Goal: Communication & Community: Answer question/provide support

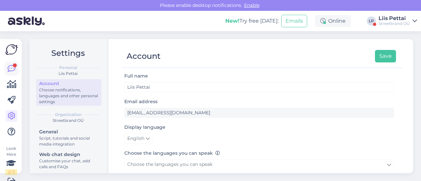
click at [9, 72] on icon at bounding box center [12, 69] width 8 height 8
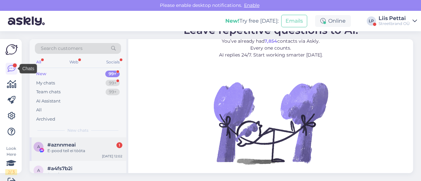
click at [64, 139] on div "a #aznnmeai 1 E-pood teil ei tööta Sep 8 12:02" at bounding box center [78, 149] width 97 height 24
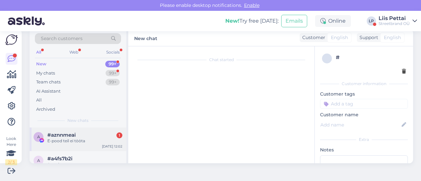
scroll to position [9, 0]
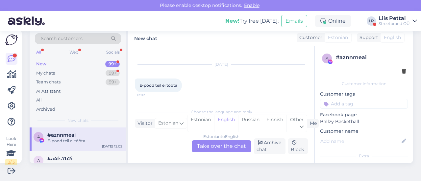
click at [227, 149] on div "Estonian to English Take over the chat" at bounding box center [221, 146] width 59 height 12
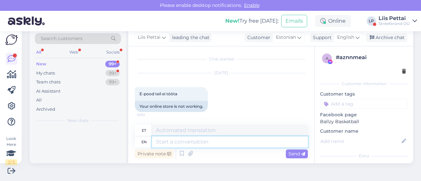
click at [224, 145] on textarea at bounding box center [230, 141] width 156 height 11
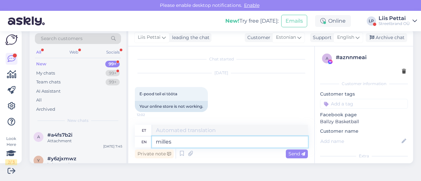
type textarea "milles m"
type textarea "millides"
type textarea "milles probleem?"
type textarea "mille probleem?"
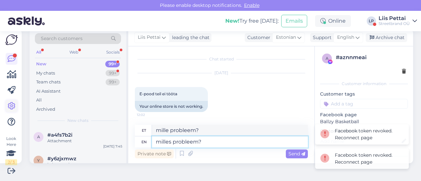
type textarea "milles probleem?"
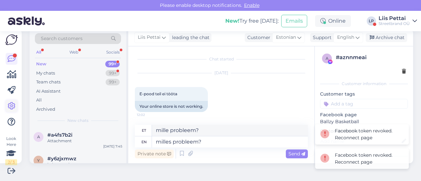
click at [10, 106] on icon at bounding box center [12, 106] width 8 height 8
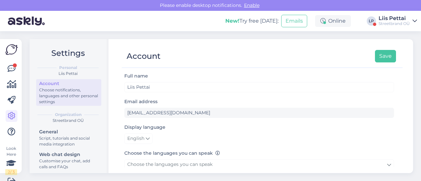
scroll to position [10, 0]
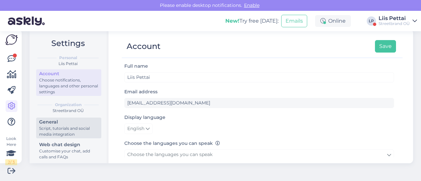
click at [53, 133] on div "Script, tutorials and social media integration" at bounding box center [68, 132] width 59 height 12
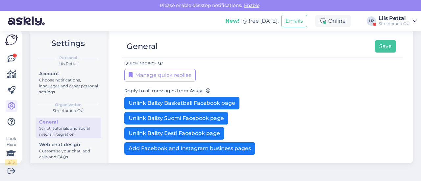
scroll to position [178, 0]
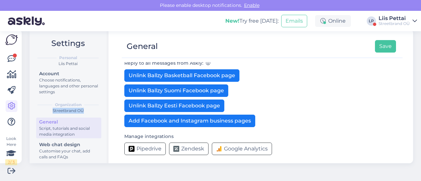
drag, startPoint x: 108, startPoint y: 79, endPoint x: 91, endPoint y: 111, distance: 35.9
click at [91, 110] on div "Settings Personal Liis Pettai Account Choose notifications, languages and other…" at bounding box center [221, 96] width 383 height 134
drag, startPoint x: 105, startPoint y: 105, endPoint x: 106, endPoint y: 141, distance: 35.9
click at [106, 141] on div "Settings Personal Liis Pettai Account Choose notifications, languages and other…" at bounding box center [69, 96] width 79 height 134
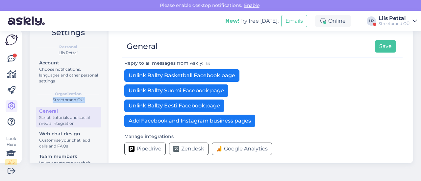
scroll to position [71, 0]
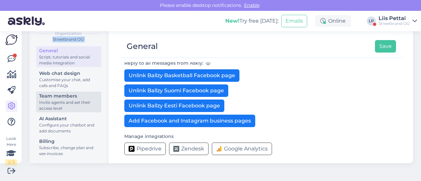
click at [71, 96] on div "Team members" at bounding box center [68, 96] width 59 height 7
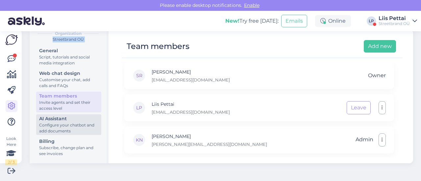
click at [66, 125] on div "Configure your chatbot and add documents" at bounding box center [68, 128] width 59 height 12
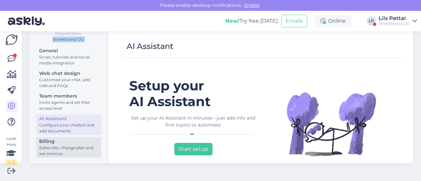
click at [59, 146] on div "Subscribe, change plan and see invoices" at bounding box center [68, 151] width 59 height 12
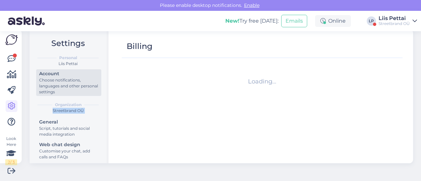
click at [52, 82] on div "Choose notifications, languages and other personal settings" at bounding box center [68, 86] width 59 height 18
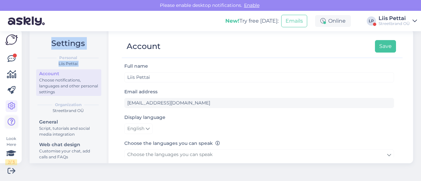
click at [11, 124] on icon at bounding box center [12, 122] width 8 height 8
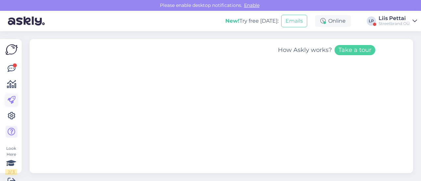
click at [13, 97] on icon at bounding box center [12, 100] width 8 height 8
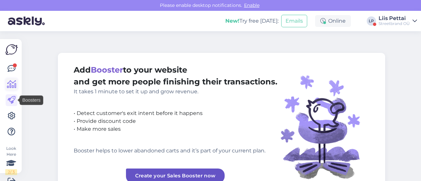
click at [12, 81] on icon at bounding box center [12, 85] width 10 height 8
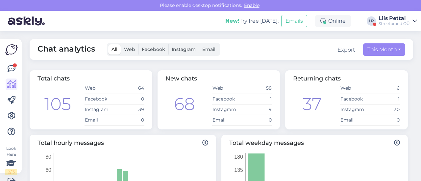
click at [155, 53] on label "Facebook" at bounding box center [153, 49] width 30 height 10
click at [138, 44] on input "Facebook" at bounding box center [138, 44] width 0 height 0
click at [11, 70] on icon at bounding box center [12, 69] width 8 height 8
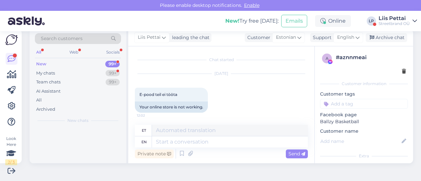
scroll to position [1, 0]
click at [72, 72] on div "My chats 99+" at bounding box center [78, 73] width 86 height 9
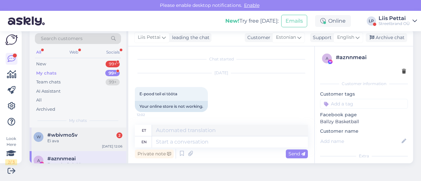
click at [72, 136] on span "#wbivmo5v" at bounding box center [62, 135] width 30 height 6
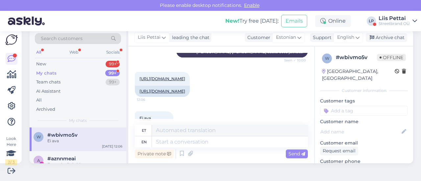
scroll to position [117, 0]
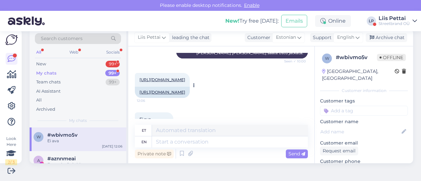
click at [185, 95] on link "[URL][DOMAIN_NAME]" at bounding box center [162, 92] width 46 height 5
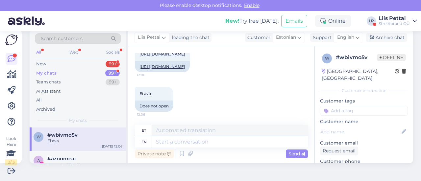
scroll to position [154, 0]
click at [190, 64] on div "[URL][DOMAIN_NAME]" at bounding box center [162, 66] width 55 height 11
click at [185, 64] on link "[URL][DOMAIN_NAME]" at bounding box center [162, 66] width 46 height 5
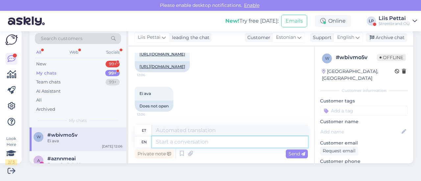
click at [240, 146] on textarea at bounding box center [230, 141] width 156 height 11
type textarea "uurime"
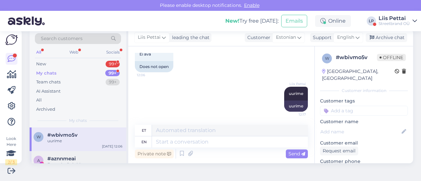
click at [99, 157] on div "#aznnmeai" at bounding box center [84, 159] width 75 height 6
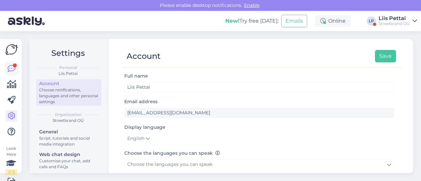
click at [12, 71] on icon at bounding box center [12, 69] width 8 height 8
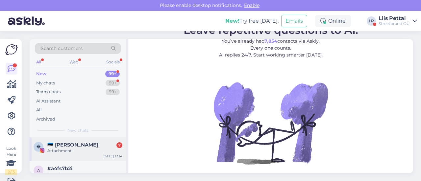
click at [59, 145] on span "🇪🇪 [PERSON_NAME]" at bounding box center [72, 145] width 51 height 6
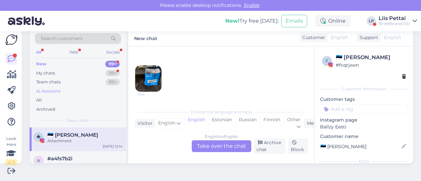
scroll to position [345, 0]
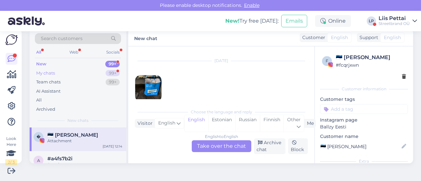
click at [65, 71] on div "My chats 99+" at bounding box center [78, 73] width 86 height 9
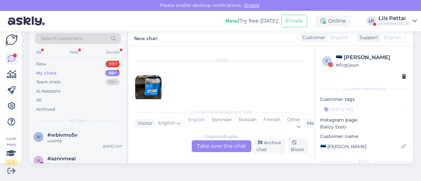
click at [391, 22] on div "Streetbrand OÜ" at bounding box center [393, 23] width 31 height 5
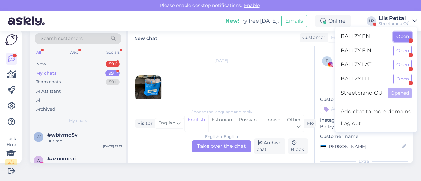
click at [397, 37] on button "Open" at bounding box center [402, 37] width 18 height 10
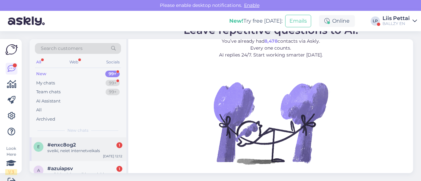
click at [89, 151] on div "sveiki, neiet internetveikals" at bounding box center [84, 151] width 75 height 6
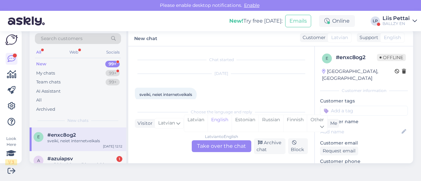
scroll to position [9, 0]
click at [227, 145] on div "Latvian to English Take over the chat" at bounding box center [221, 146] width 59 height 12
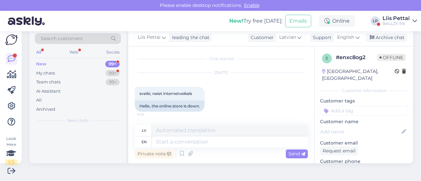
scroll to position [1, 0]
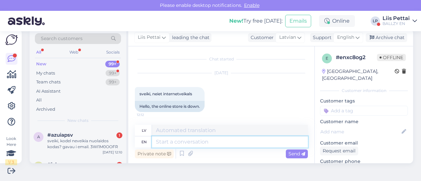
click at [217, 147] on textarea at bounding box center [230, 141] width 156 height 11
type textarea "Hello,"
type textarea "Sveiki,"
type textarea "Hello, whats th"
type textarea "Sveiki, kas ir?"
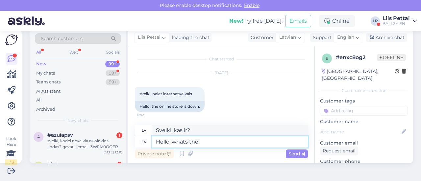
type textarea "Hello, whats the p"
type textarea "Sveiki, kas ir"
type textarea "Hello, whats the problem?"
type textarea "Sveiki, kāda ir problēma?"
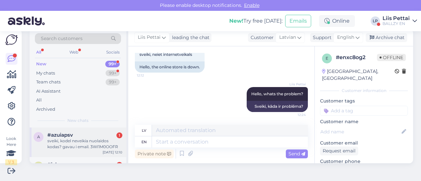
click at [90, 147] on div "sveiki, kodel neveikia nuolaidos kodas? gavau i email. 3WI1M0OOFR" at bounding box center [84, 144] width 75 height 12
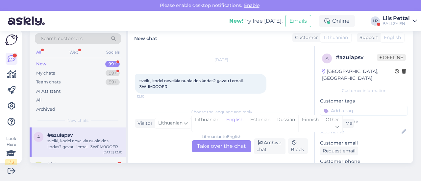
click at [229, 145] on div "Lithuanian to English Take over the chat" at bounding box center [221, 146] width 59 height 12
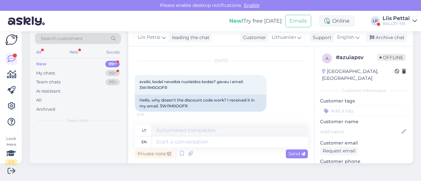
scroll to position [12, 0]
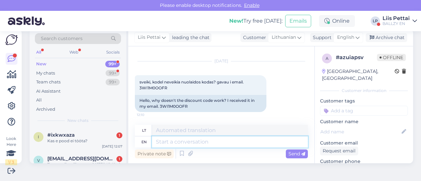
click at [216, 141] on textarea at bounding box center [230, 141] width 156 height 11
type textarea "everythign is"
type textarea "viskas"
type textarea "everythign is al"
type textarea "viskas yra"
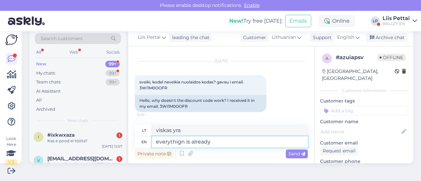
type textarea "everythign is already"
type textarea "viskas jau yra"
type textarea "everythign is already on sal"
type textarea "viskas jau įjungta"
type textarea "everythign is already on sale"
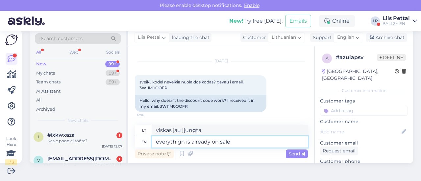
type textarea "viskas jau išparduodama"
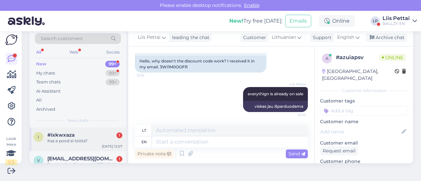
click at [50, 138] on div "Kas e pood ei tööta?" at bounding box center [84, 141] width 75 height 6
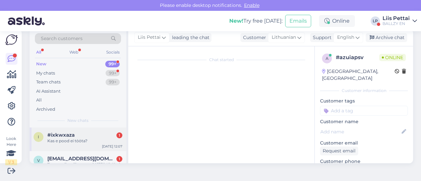
scroll to position [9, 0]
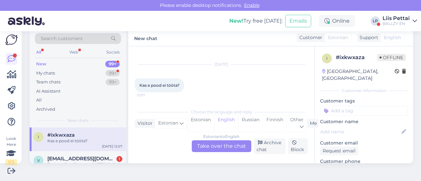
click at [217, 151] on div "Estonian to English Take over the chat" at bounding box center [221, 146] width 59 height 12
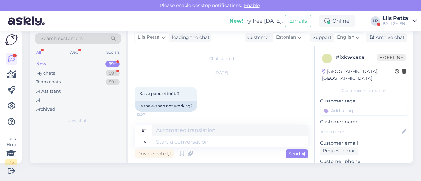
scroll to position [1, 0]
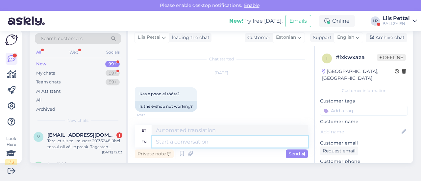
click at [213, 141] on textarea at bounding box center [230, 141] width 156 height 11
type textarea "töötab, m"
type textarea "töötab"
type textarea "töötab, mills m"
type textarea "töötab, veskid"
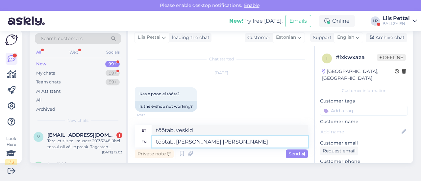
type textarea "töötab, mills mure?"
type textarea "töötab, veskid mure?"
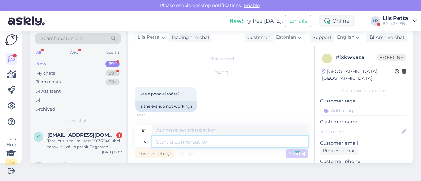
scroll to position [40, 0]
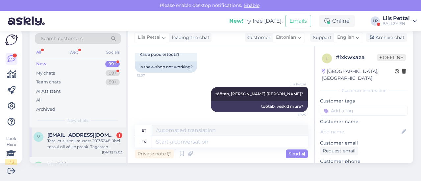
click at [91, 142] on div "Tere, et siis tellimusest 20133248 ühel tossul oli väike praak. Tagastan selle …" at bounding box center [84, 144] width 75 height 12
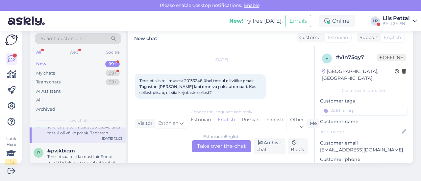
scroll to position [0, 0]
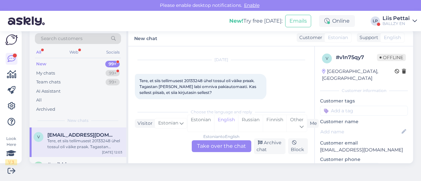
click at [91, 142] on div "Tere, et siis tellimusest 20133248 ühel tossul oli väike praak. Tagastan selle …" at bounding box center [84, 144] width 75 height 12
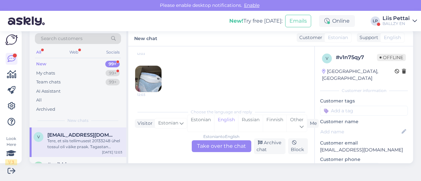
scroll to position [62, 0]
click at [159, 77] on img at bounding box center [148, 79] width 26 height 26
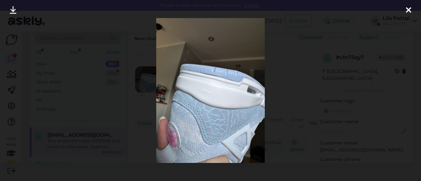
click at [138, 101] on div at bounding box center [210, 90] width 421 height 181
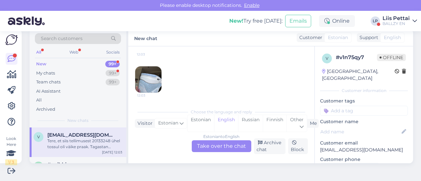
click at [236, 145] on div "Estonian to English Take over the chat" at bounding box center [221, 146] width 59 height 12
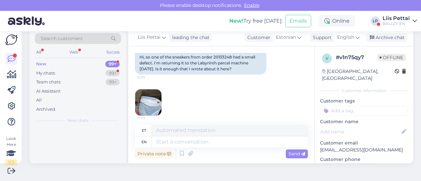
scroll to position [65, 0]
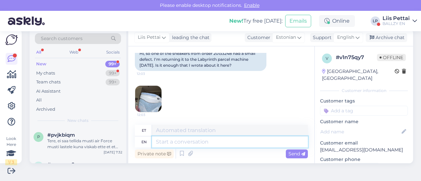
click at [207, 140] on textarea at bounding box center [230, 141] width 156 height 11
type textarea "selge :"
type textarea "selge"
type textarea "selge :)"
type textarea "ise :)"
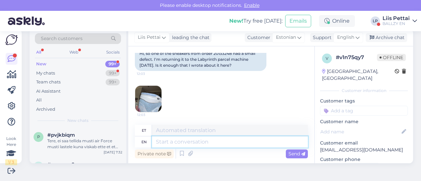
scroll to position [105, 0]
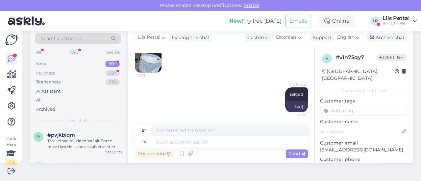
click at [60, 74] on div "My chats 99+" at bounding box center [78, 73] width 86 height 9
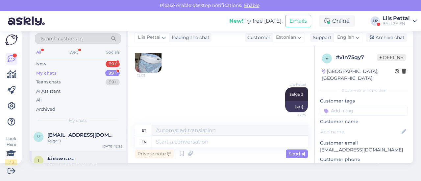
click at [63, 161] on span "#ixkwxaza" at bounding box center [60, 159] width 27 height 6
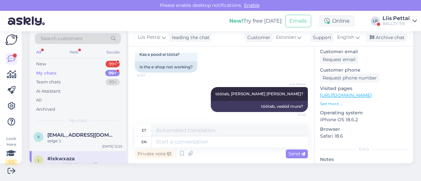
scroll to position [93, 0]
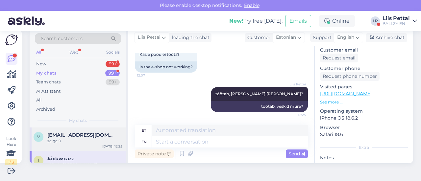
click at [73, 129] on div "v viktoria.matusevits@gmail.com selge :) Sep 8 12:25" at bounding box center [78, 140] width 97 height 24
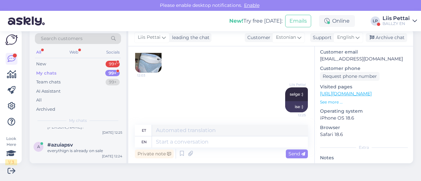
scroll to position [53, 0]
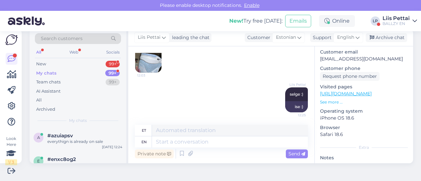
click at [73, 133] on div "#azuiapsv" at bounding box center [84, 136] width 75 height 6
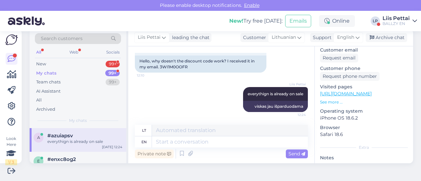
click at [404, 26] on div "BALLZY EN" at bounding box center [395, 23] width 27 height 5
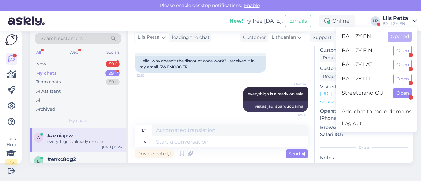
click at [402, 95] on div "Streetbrand OÜ Open" at bounding box center [376, 93] width 81 height 14
click at [402, 95] on button "Open" at bounding box center [402, 93] width 18 height 10
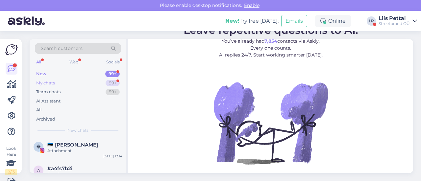
click at [67, 82] on div "My chats 99+" at bounding box center [78, 83] width 86 height 9
click at [61, 152] on div "uurime" at bounding box center [84, 151] width 75 height 6
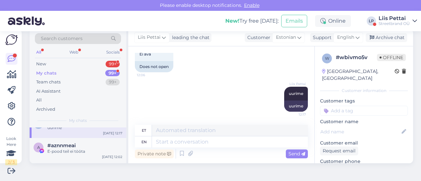
scroll to position [26, 0]
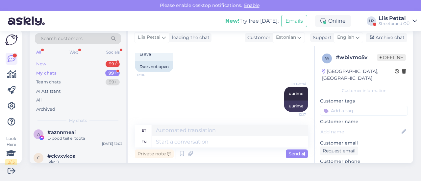
click at [56, 62] on div "New 99+" at bounding box center [78, 63] width 86 height 9
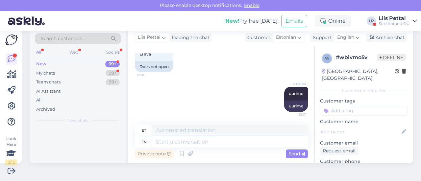
scroll to position [0, 0]
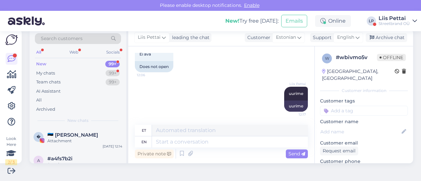
click at [398, 17] on div "Liis Pettai" at bounding box center [393, 18] width 31 height 5
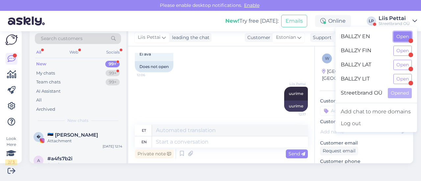
click at [403, 39] on button "Open" at bounding box center [402, 37] width 18 height 10
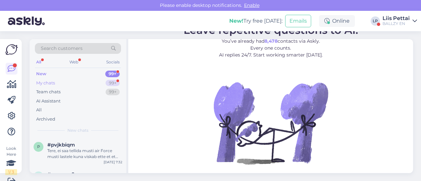
click at [78, 78] on div "New 99+ My chats 99+ Team chats 99+ AI Assistant All Archived" at bounding box center [78, 96] width 86 height 54
click at [78, 78] on div "New 99+" at bounding box center [78, 73] width 86 height 9
click at [75, 84] on div "My chats 99+" at bounding box center [78, 83] width 86 height 9
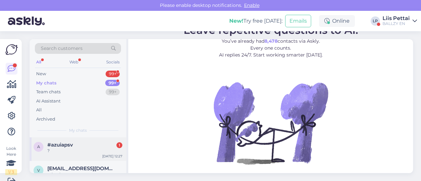
click at [77, 143] on div "#azuiapsv 1" at bounding box center [84, 145] width 75 height 6
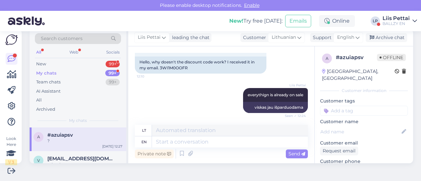
scroll to position [91, 0]
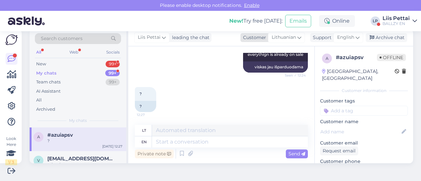
click at [297, 37] on icon at bounding box center [299, 37] width 4 height 7
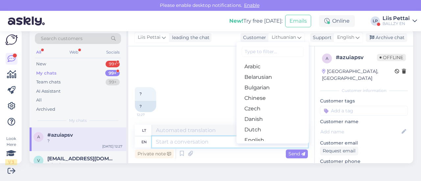
click at [206, 143] on textarea at bounding box center [230, 141] width 156 height 11
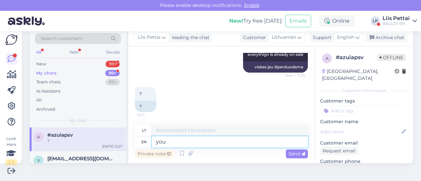
type textarea "you c"
type textarea "tu"
type textarea "you can n"
type textarea "tu gali"
type textarea "you can not"
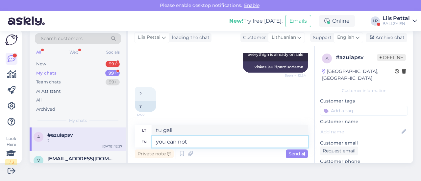
type textarea "tu negali"
type textarea "you can not use t"
type textarea "tu negali naudoti"
type textarea "you can not use the"
type textarea "jūs negalite naudoti"
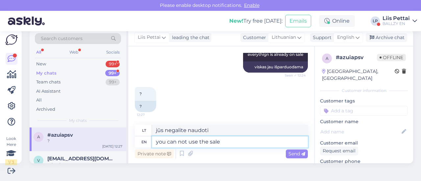
type textarea "you can not use the sale"
type textarea "negalite naudoti išpardavimo"
type textarea "you can not use the sale code be"
type textarea "negalite naudoti pardavimo kodo"
type textarea "you can not use the sale code because"
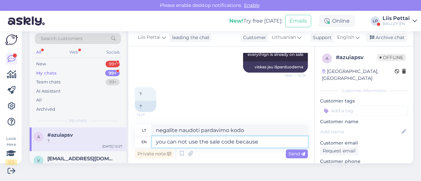
type textarea "negalite naudoti pardavimo kodo, nes"
type textarea "you can not use the sale code because all t"
type textarea "negalite naudoti pardavimo kodo, nes viskas"
type textarea "you can not use the sale code because all the i"
type textarea "negalite naudoti pardavimo kodo, nes visi"
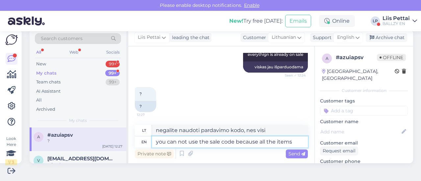
type textarea "you can not use the sale code because all the items t"
type textarea "negalite naudoti išpardavimo kodo, nes visos prekės"
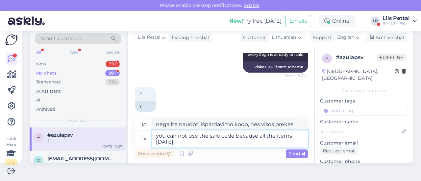
type textarea "you can not use the sale code because all the items today a"
type textarea "Negalite naudoti išpardavimo kodo, nes visos prekės šiandien"
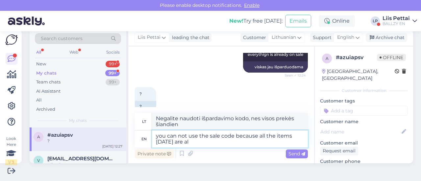
type textarea "you can not use the sale code because all the items today are alr"
type textarea "Negalite naudoti nuolaidos kodo, nes visos prekės šiandien yra"
type textarea "you can not use the sale code because all the items today are already on"
type textarea "Negalite naudoti nuolaidos kodo, nes visos prekės šiandien jau yra"
type textarea "you can not use the sale code because all the items today are already on sal"
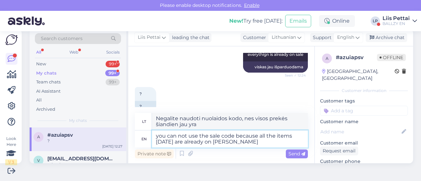
type textarea "Negalite naudoti nuolaidos kodo, nes visos šiandienos prekės jau yra nuolaidoje."
type textarea "you can not use the sale code because all the items today are already on sale,"
type textarea "Negalite naudoti išpardavimo kodo, nes visos prekės šiandien jau yra išparduoda…"
type textarea "you can not use the sale code because all the items today are already on sale, …"
type textarea "Negalite naudoti išpardavimo kodo, nes visos prekės šiandien jau yra išparduoda…"
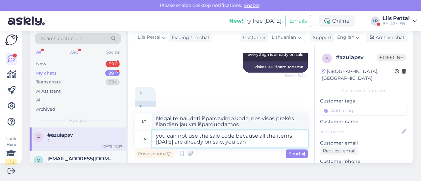
type textarea "you can not use the sale code because all the items today are already on sale, …"
type textarea "Negalite naudoti išpardavimo kodo, nes visos prekės šiandien jau yra išparduoda…"
type textarea "you can not use the sale code because all the items today are already on sale, …"
type textarea "Negalite naudoti išpardavimo kodo, nes visos prekės šiandien jau yra išparduoda…"
type textarea "you can not use the sale code because all the items today are already on sale, …"
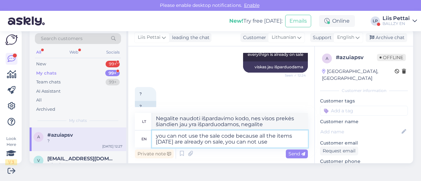
type textarea "Negalite naudoti išpardavimo kodo, nes visos prekės šiandien jau yra išparduoda…"
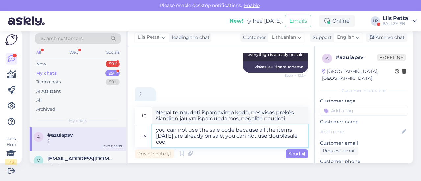
type textarea "you can not use the sale code because all the items today are already on sale, …"
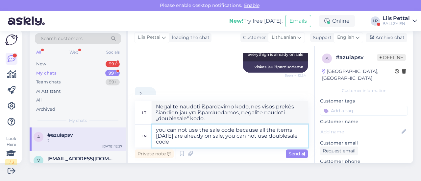
type textarea "Negalite naudoti išpardavimo kodo, nes visos prekės šiandien jau yra išparduoda…"
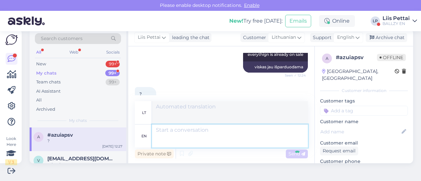
scroll to position [149, 0]
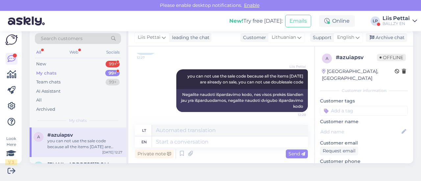
click at [82, 58] on div "Search customers All Web Socials New 99+ My chats 99+ Team chats 99+ AI Assista…" at bounding box center [78, 78] width 97 height 98
click at [82, 63] on div "New 99+" at bounding box center [78, 63] width 86 height 9
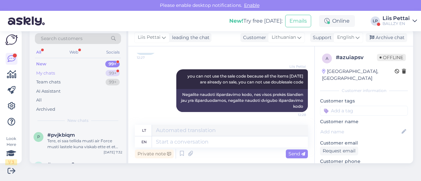
click at [78, 71] on div "My chats 99+" at bounding box center [78, 73] width 86 height 9
click at [70, 139] on div "you can not use the sale code because all the items today are already on sale, …" at bounding box center [84, 144] width 75 height 12
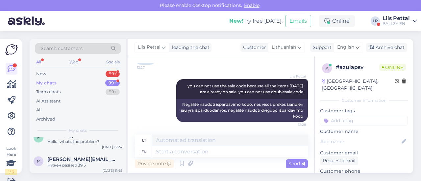
scroll to position [86, 0]
click at [53, 74] on div "New 99+" at bounding box center [78, 73] width 86 height 9
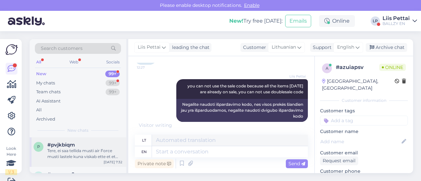
click at [59, 147] on span "#pvjkbiqm" at bounding box center [61, 145] width 28 height 6
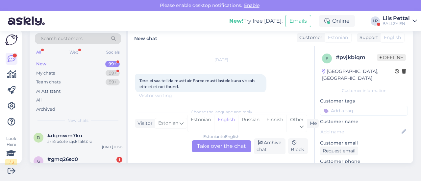
scroll to position [66, 0]
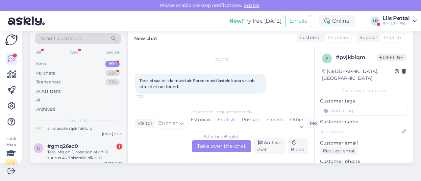
click at [393, 27] on div "New! Try free today: Emails Online LP Liis Pettai BALLZY EN" at bounding box center [210, 21] width 421 height 20
click at [394, 20] on div "Liis Pettai" at bounding box center [395, 18] width 27 height 5
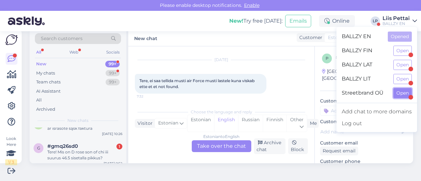
click at [398, 94] on button "Open" at bounding box center [402, 93] width 18 height 10
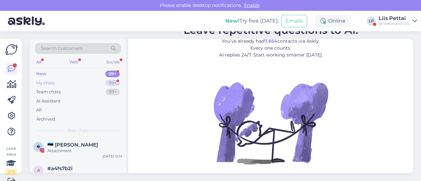
click at [75, 81] on div "My chats 99+" at bounding box center [78, 83] width 86 height 9
click at [399, 21] on div "Liis Pettai Streetbrand OÜ" at bounding box center [393, 21] width 31 height 11
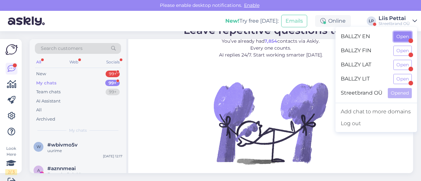
click at [399, 33] on button "Open" at bounding box center [402, 37] width 18 height 10
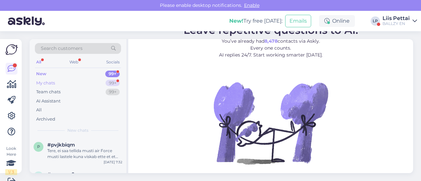
click at [58, 82] on div "My chats 99+" at bounding box center [78, 83] width 86 height 9
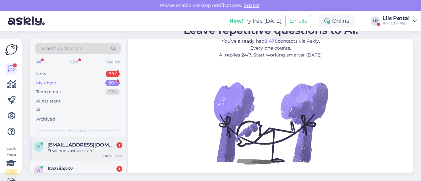
click at [57, 151] on div "Ei saanud vastusest aru" at bounding box center [84, 151] width 75 height 6
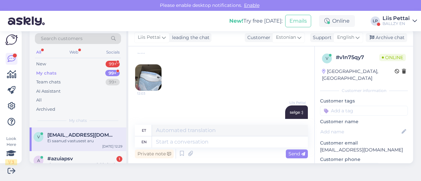
scroll to position [144, 0]
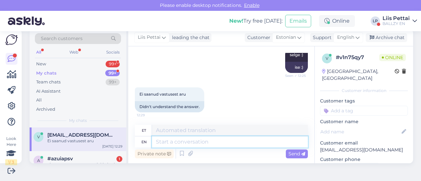
click at [255, 141] on textarea at bounding box center [230, 141] width 156 height 11
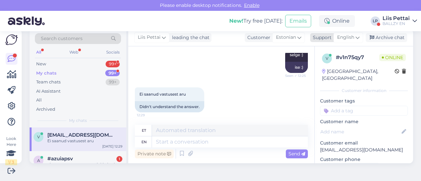
click at [350, 37] on div "English" at bounding box center [348, 37] width 30 height 11
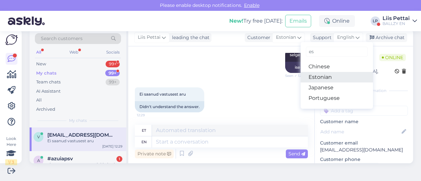
type input "es"
click at [333, 79] on link "Estonian" at bounding box center [336, 77] width 72 height 11
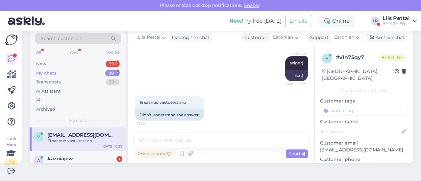
scroll to position [135, 0]
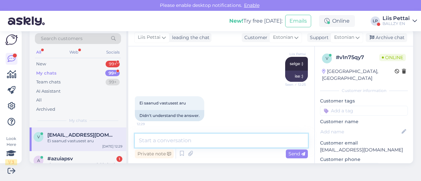
click at [218, 141] on textarea at bounding box center [221, 141] width 173 height 14
type textarea "selge- vastasime, tõlkis seda miskipärast"
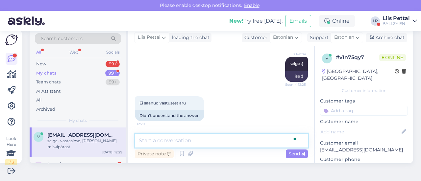
scroll to position [164, 0]
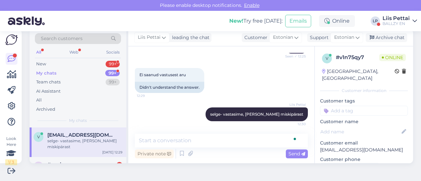
click at [88, 128] on div "v viktoria.matusevits@gmail.com selge- vastasime, tõlkis seda miskipärast Sep 8…" at bounding box center [78, 143] width 97 height 30
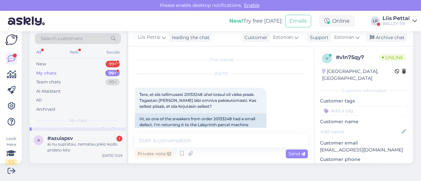
scroll to position [39, 0]
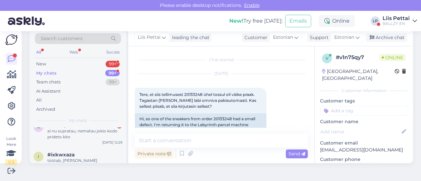
click at [88, 128] on div "ai nu supratau, nematau jokio kodo prideto kito" at bounding box center [84, 134] width 75 height 12
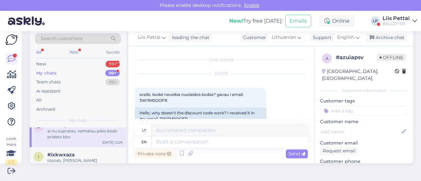
scroll to position [188, 0]
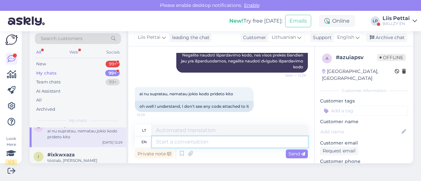
click at [259, 138] on textarea at bounding box center [230, 141] width 156 height 11
click at [262, 147] on textarea at bounding box center [230, 141] width 156 height 11
type textarea "attached t"
type textarea "pridėtas"
type textarea "attached to w"
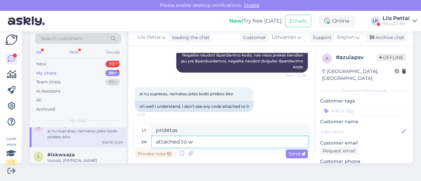
type textarea "pritvirtintas prie"
type textarea "attached to what"
type textarea "prie ko prisirišęs"
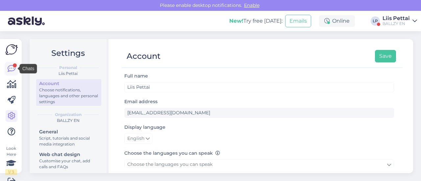
click at [12, 69] on icon at bounding box center [12, 69] width 8 height 8
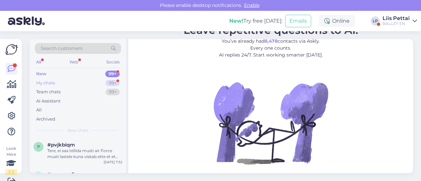
click at [51, 81] on div "My chats" at bounding box center [45, 83] width 19 height 7
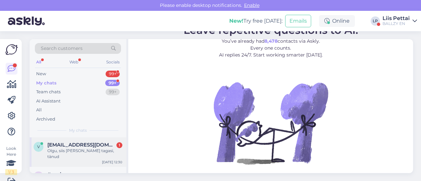
click at [66, 147] on span "[EMAIL_ADDRESS][DOMAIN_NAME]" at bounding box center [81, 145] width 68 height 6
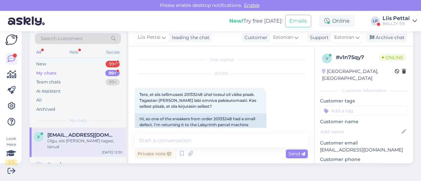
scroll to position [192, 0]
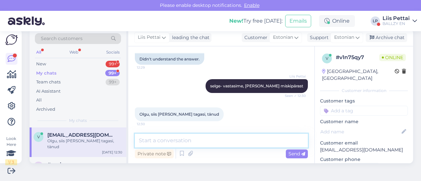
click at [205, 147] on textarea at bounding box center [221, 141] width 173 height 14
click at [398, 21] on div "BALLZY EN" at bounding box center [395, 23] width 27 height 5
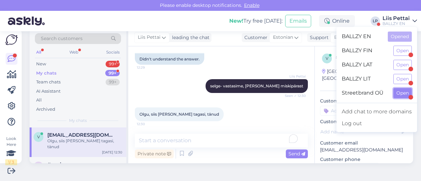
click at [406, 93] on button "Open" at bounding box center [402, 93] width 18 height 10
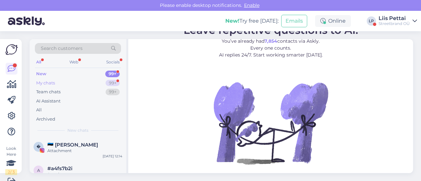
click at [56, 85] on div "My chats 99+" at bounding box center [78, 83] width 86 height 9
click at [395, 21] on div "Streetbrand OÜ" at bounding box center [393, 23] width 31 height 5
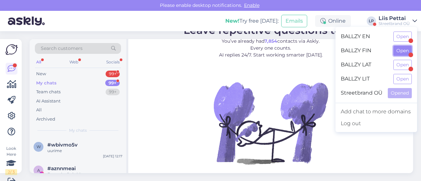
click at [401, 53] on button "Open" at bounding box center [402, 51] width 18 height 10
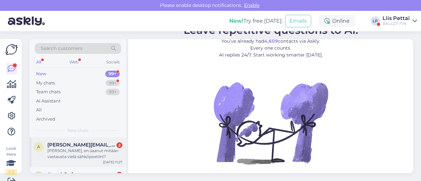
click at [92, 139] on div "a anton.luhtala@hotmail.com 2 Moikka, en saanut mitään vastausta vielä sähköpos…" at bounding box center [78, 152] width 97 height 30
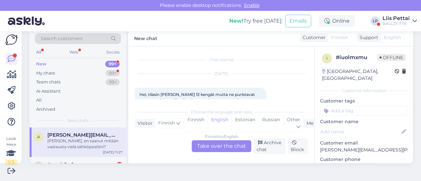
scroll to position [87, 0]
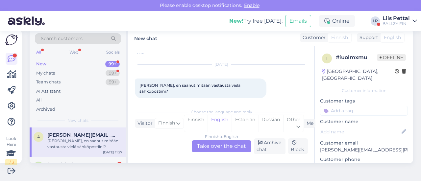
click at [229, 148] on div "Finnish to English Take over the chat" at bounding box center [221, 146] width 59 height 12
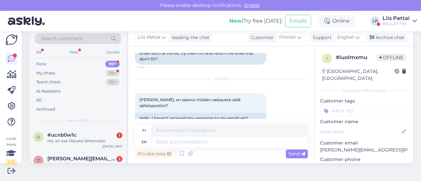
click at [229, 148] on div "Private note Send" at bounding box center [221, 154] width 173 height 12
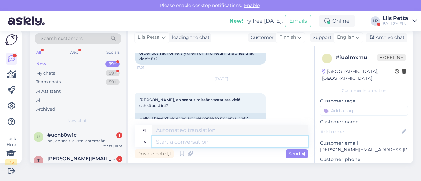
click at [232, 141] on textarea at bounding box center [230, 141] width 156 height 11
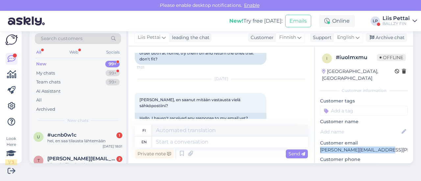
drag, startPoint x: 381, startPoint y: 140, endPoint x: 313, endPoint y: 145, distance: 68.5
copy p "anton.luhtala@hotmail.com"
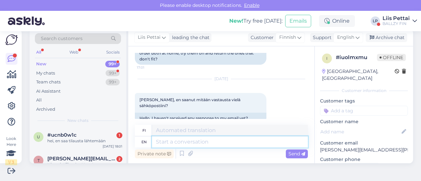
click at [199, 143] on textarea at bounding box center [230, 141] width 156 height 11
type textarea "from"
type textarea "alkaen"
paste textarea "anton.luhtala@hotmail.com"
type textarea "from anton.luhtala@hotmail.com"
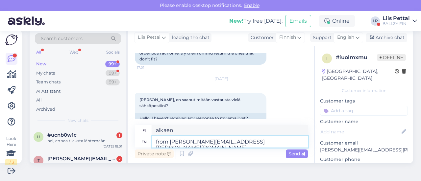
type textarea "osoitteesta anton.luhtala@hotmail.com"
type textarea "from anton.luhtala@hotmail.com?"
type textarea "osoitteesta anton.luhtala@hotmail.com?"
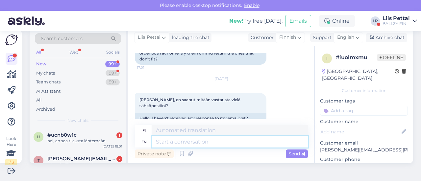
scroll to position [164, 0]
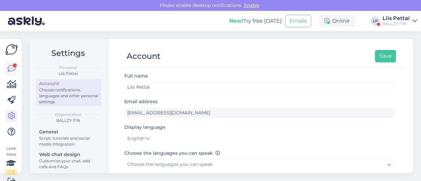
click at [11, 72] on icon at bounding box center [12, 69] width 8 height 8
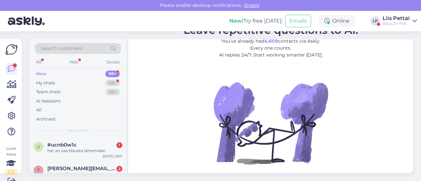
click at [402, 20] on div "Liis Pettai" at bounding box center [395, 18] width 27 height 5
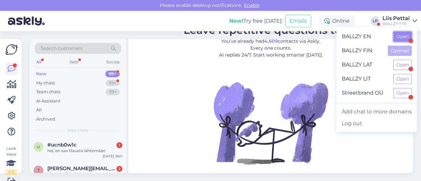
click at [402, 37] on button "Open" at bounding box center [402, 37] width 18 height 10
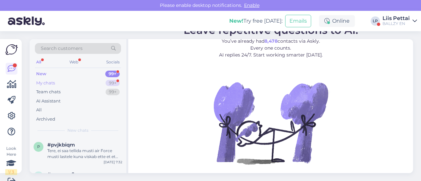
click at [61, 82] on div "My chats 99+" at bounding box center [78, 83] width 86 height 9
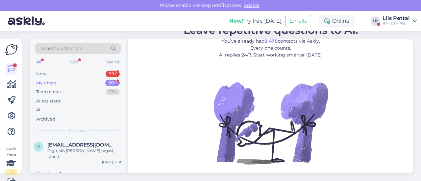
click at [404, 11] on div "New! Try free [DATE]: Emails Online LP Liis Pettai BALLZY EN" at bounding box center [210, 21] width 421 height 20
click at [401, 19] on div "Liis Pettai" at bounding box center [395, 18] width 27 height 5
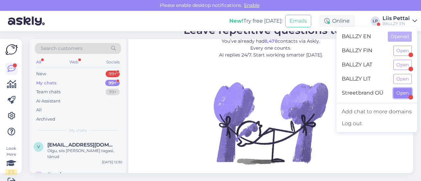
click at [403, 92] on button "Open" at bounding box center [402, 93] width 18 height 10
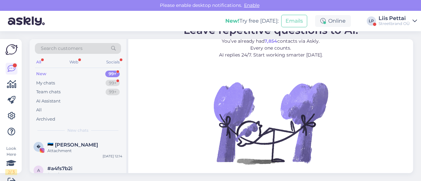
click at [55, 75] on div "New 99+" at bounding box center [78, 73] width 86 height 9
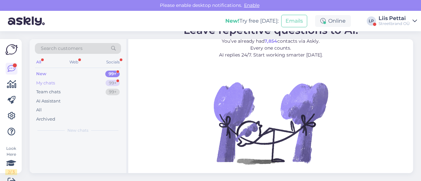
click at [54, 82] on div "My chats" at bounding box center [45, 83] width 19 height 7
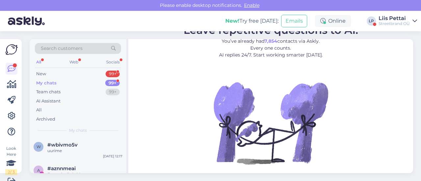
click at [394, 23] on div "Streetbrand OÜ" at bounding box center [393, 23] width 31 height 5
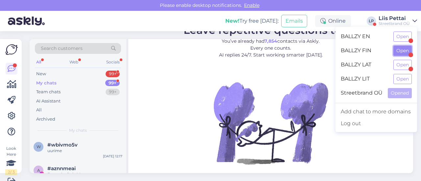
click at [400, 52] on button "Open" at bounding box center [402, 51] width 18 height 10
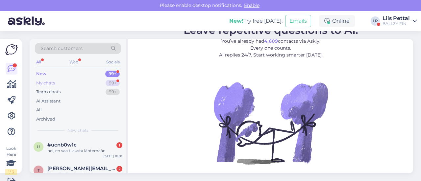
click at [83, 80] on div "My chats 99+" at bounding box center [78, 83] width 86 height 9
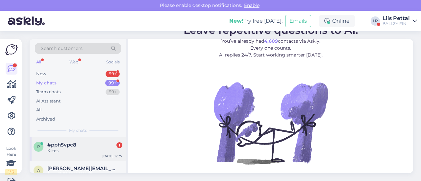
click at [71, 145] on span "#pph5vpc8" at bounding box center [61, 145] width 29 height 6
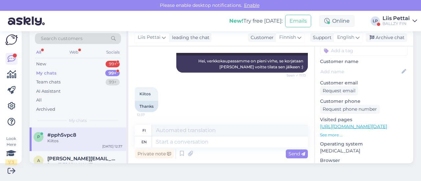
scroll to position [64, 0]
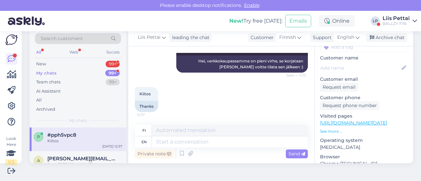
click at [371, 120] on link "https://ballzy.eu/fi?utm_source=Klaviyo&utm_medium=email&utm_campaign=FI%20E-ES…" at bounding box center [353, 123] width 67 height 6
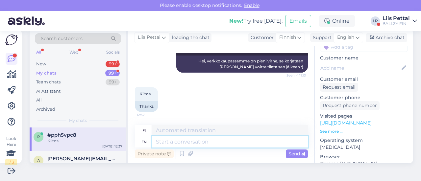
click at [264, 144] on textarea at bounding box center [230, 141] width 156 height 11
type textarea "it sh"
type textarea "se"
type textarea "it should w"
type textarea "sen pitäisi"
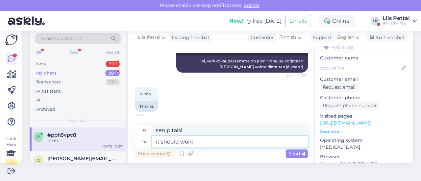
type textarea "it should work n"
type textarea "sen pitäisi toimia"
type textarea "it should work now"
type textarea "sen pitäisi toimia nyt"
type textarea "it should work now :)"
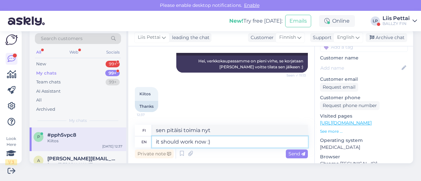
type textarea "sen pitäisi nyt toimia :)"
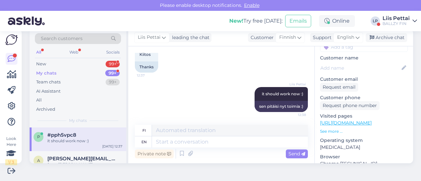
click at [399, 19] on div "Liis Pettai" at bounding box center [395, 18] width 27 height 5
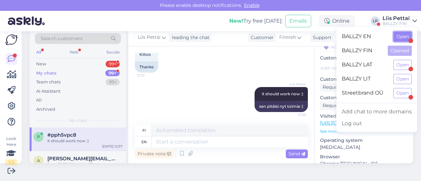
click at [400, 38] on button "Open" at bounding box center [402, 37] width 18 height 10
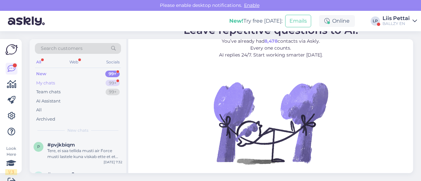
click at [80, 85] on div "My chats 99+" at bounding box center [78, 83] width 86 height 9
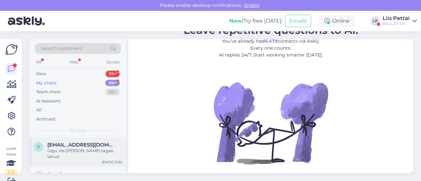
click at [71, 151] on div "Olgu, siis [PERSON_NAME] tagasi, tänud" at bounding box center [84, 154] width 75 height 12
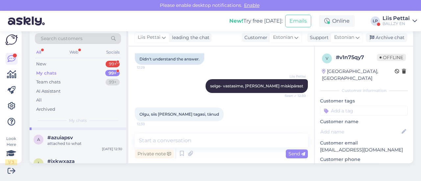
scroll to position [26, 0]
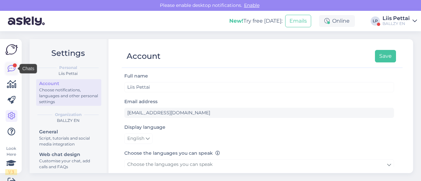
click at [8, 67] on icon at bounding box center [12, 69] width 8 height 8
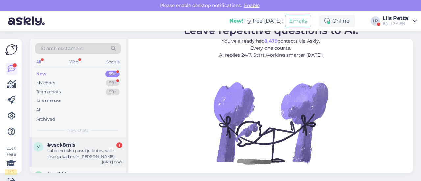
click at [55, 158] on div "Labdien tikko pasutiju botes, vai ir iespēja kad man viņas atnaks 2 dienu laikā…" at bounding box center [84, 154] width 75 height 12
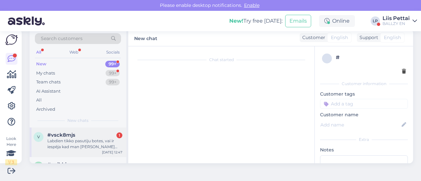
scroll to position [14, 0]
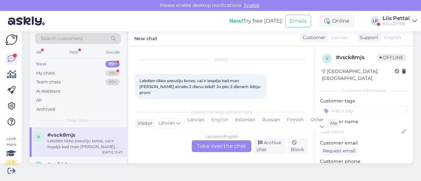
click at [214, 147] on div "Latvian to English Take over the chat" at bounding box center [221, 146] width 59 height 12
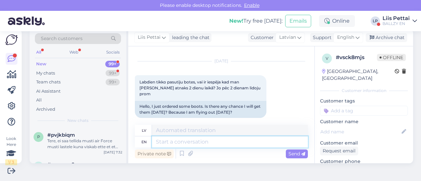
click at [215, 143] on textarea at bounding box center [230, 141] width 156 height 11
type textarea "w"
type textarea "t"
type textarea "n"
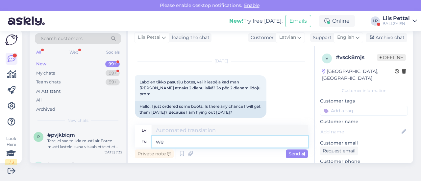
type textarea "we c"
type textarea "mēs"
type textarea "we can se"
type textarea "mēs varam"
type textarea "we can send t"
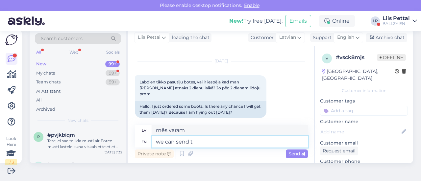
type textarea "mēs varam nosūtīt"
type textarea "we can send these ou"
type textarea "mēs varam nosūtīt šos"
type textarea "we can send these out to"
type textarea "mēs varam šos nosūtīt"
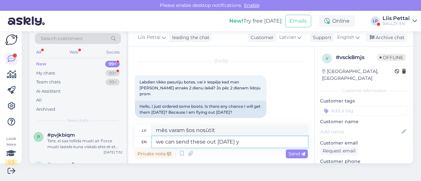
type textarea "we can send these out today ye"
type textarea "mēs varam tos nosūtīt šodien"
type textarea "we can send these out today yes, bu"
type textarea "Mēs varam tos nosūtīt šodien, jā,"
type textarea "we can send these out today yes, but"
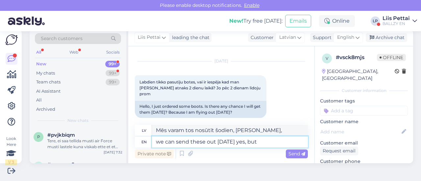
type textarea "mēs varam tos nosūtīt šodien, jā, bet"
type textarea "we can send these out today yes, but couriers wi"
type textarea "Mēs varam tos nosūtīt šodien, jā, bet kurjeri"
type textarea "we can send these out today yes, but couriers will no"
type textarea "Mēs varam tos nosūtīt šodien, jā, bet to darīs kurjeri."
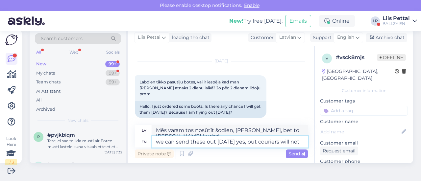
type textarea "we can send these out today yes, but couriers will not"
type textarea "Mēs varam tos nosūtīt šodien, jā, bet kurjeri to nedarīs."
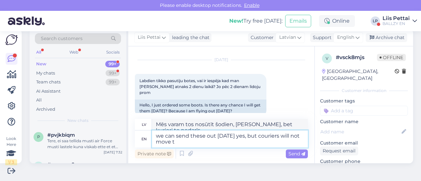
type textarea "we can send these out today yes, but couriers will not move th"
type textarea "Mēs varam tos šodien nosūtīt, jā, bet kurjeri nepārvietosies"
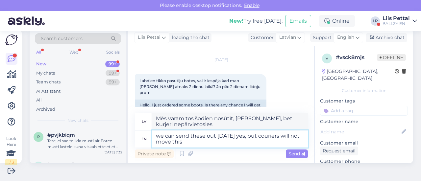
type textarea "we can send these out today yes, but couriers will not move this f"
type textarea "Mēs varam tos šodien nosūtīt, jā, bet kurjeri to nepārvietos."
type textarea "we can send these out today yes, but couriers will not move this fast"
type textarea "Jā, mēs varam tos nosūtīt šodien, bet kurjeri tik ātri netiks piegādāti."
type textarea "we can send these out today yes, but couriers will not move this fast sorry"
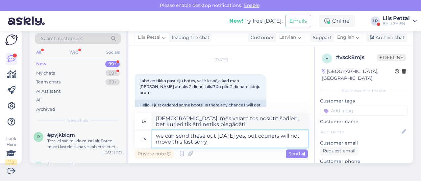
type textarea "Mēs varam tos nosūtīt šodien, jā, bet kurjeri tik ātri nepārvietosies, atvainoj…"
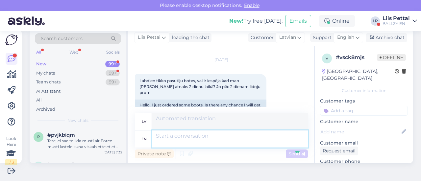
scroll to position [64, 0]
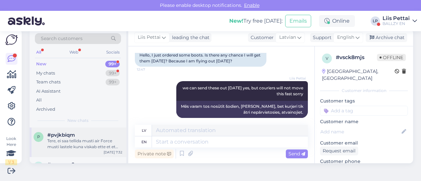
click at [70, 147] on div "Tere, ei saa tellida musti air Force musti lastele kuna viskab ette et et not f…" at bounding box center [84, 144] width 75 height 12
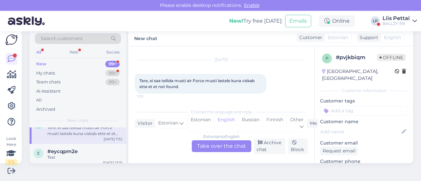
scroll to position [26, 0]
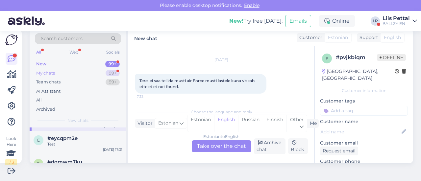
click at [70, 73] on div "My chats 99+" at bounding box center [78, 73] width 86 height 9
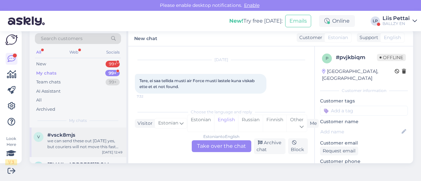
click at [72, 146] on div "we can send these out today yes, but couriers will not move this fast sorry" at bounding box center [84, 144] width 75 height 12
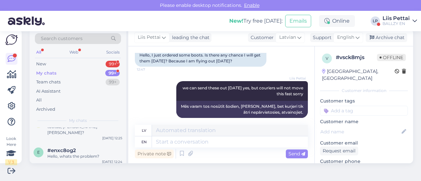
scroll to position [92, 0]
click at [399, 19] on div "Liis Pettai" at bounding box center [395, 18] width 27 height 5
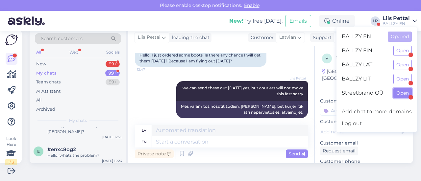
click at [398, 90] on button "Open" at bounding box center [402, 93] width 18 height 10
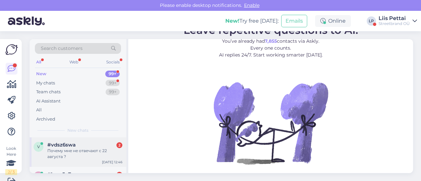
click at [78, 153] on div "Почему мне не отвечают с 22 августа ?" at bounding box center [84, 154] width 75 height 12
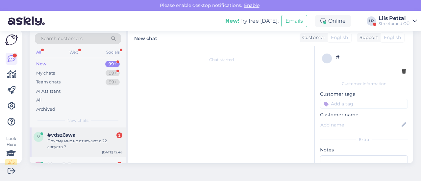
scroll to position [63, 0]
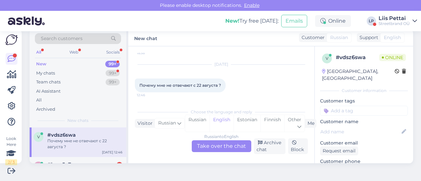
click at [211, 149] on div "Russian to English Take over the chat" at bounding box center [221, 146] width 59 height 12
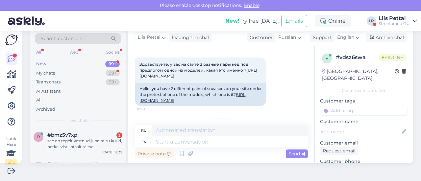
scroll to position [34, 0]
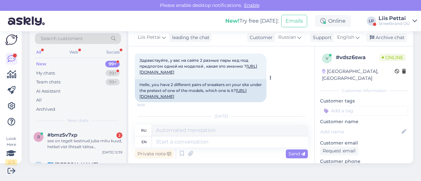
click at [246, 96] on link "https://ballzy.eu/et/product/old-skool-vn000ct8bm81-090-cnf" at bounding box center [192, 93] width 107 height 11
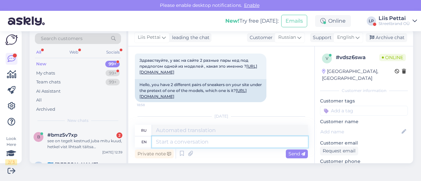
click at [188, 138] on textarea at bounding box center [230, 141] width 156 height 11
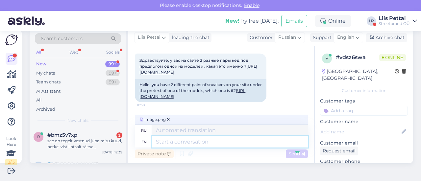
scroll to position [119, 0]
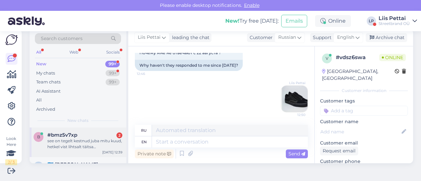
click at [93, 140] on div "see on tegelt kestnud juba mitu kuud, hetkel vist lihtsalt täitsa lopp" at bounding box center [84, 144] width 75 height 12
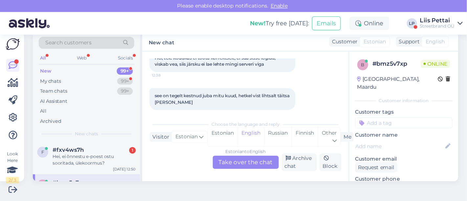
scroll to position [49, 0]
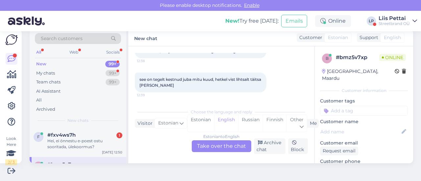
click at [221, 147] on div "Estonian to English Take over the chat" at bounding box center [221, 146] width 59 height 12
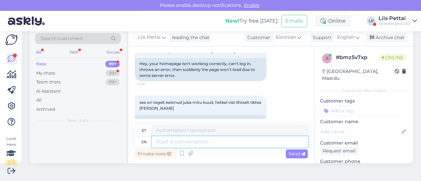
click at [218, 145] on textarea at bounding box center [230, 141] width 156 height 11
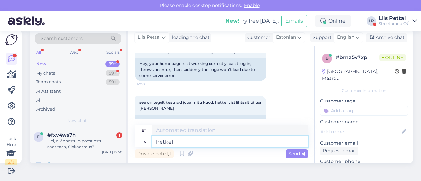
type textarea "hetkel k"
type textarea "hetkel"
type textarea "hetkel kui p"
type textarea "hetkel kui"
type textarea "hetkel kui püüate sis"
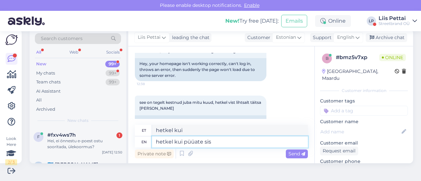
type textarea "hetke kui püüate"
type textarea "hetkel kui püüate sisse"
type textarea "hetke kui püaate sisse"
type textarea "hetkel kui püüate sisselogia, n"
type textarea "hetkel kui püüate sisselogia,"
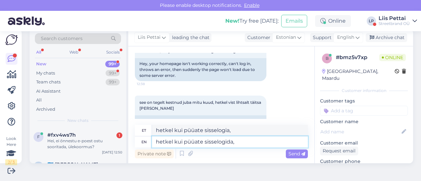
type textarea "hetkel kui püüate sisselogida, n"
type textarea "hetkel kui püüate sisselogida,"
type textarea "hetkel kui püüate sisselogida, näidake m"
type textarea "hetkel kui püüate sisselogida, näidake"
type textarea "hetkel kui püüate sisselogida, näidake mis ve"
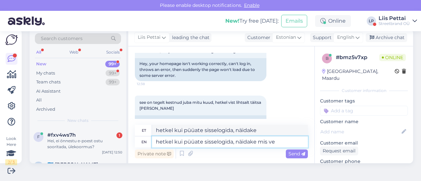
type textarea "hetkel kui püüate sisselogida, näidake mis"
type textarea "hetkel kui püüate sisselogida, näidake mis vea"
type textarea "hetkel kui püüate sisselogida, näidake mis vea viskab"
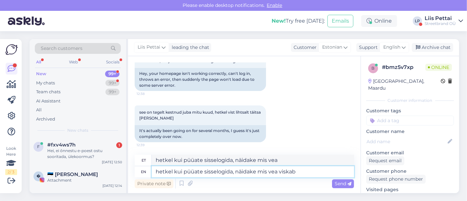
type textarea "hetkel kui püüate sisselogida, näidake mis vea viskab"
type textarea "hetkel kui püüate sisselogida, näidake mis vea viskab?"
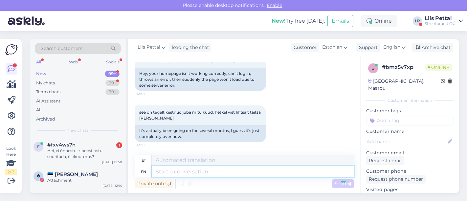
scroll to position [89, 0]
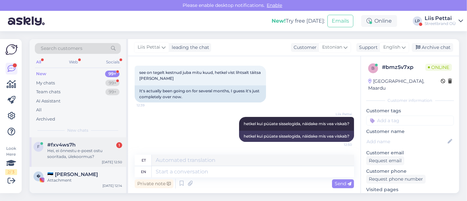
click at [88, 152] on div "Hei, ei õnnestu e-poest ostu sooritada, ülekoormus?" at bounding box center [84, 154] width 75 height 12
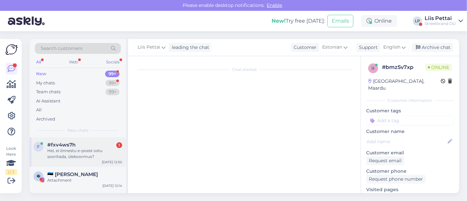
scroll to position [0, 0]
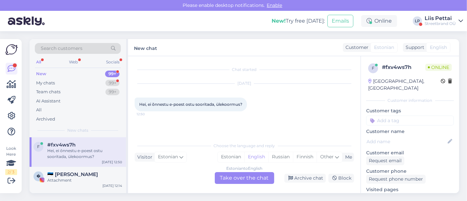
click at [235, 175] on div "Estonian to English Take over the chat" at bounding box center [244, 178] width 59 height 12
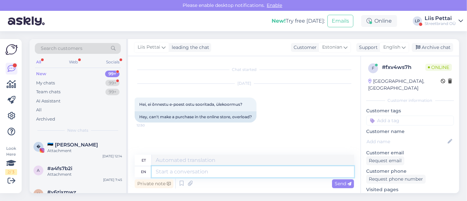
click at [223, 172] on textarea at bounding box center [253, 171] width 202 height 11
type textarea "l"
type textarea "kus t"
type textarea "kus"
type textarea "kus takerdute?"
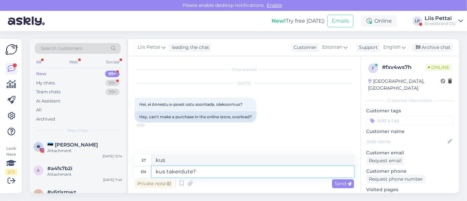
type textarea "kus takerdute?"
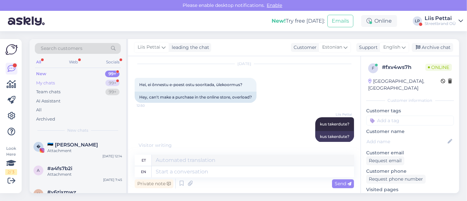
click at [57, 79] on div "My chats 99+" at bounding box center [78, 83] width 86 height 9
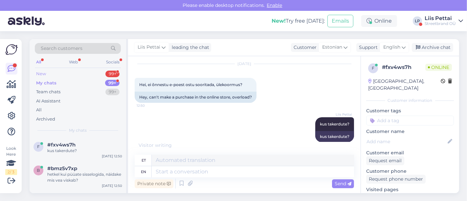
click at [58, 73] on div "New 99+" at bounding box center [78, 73] width 86 height 9
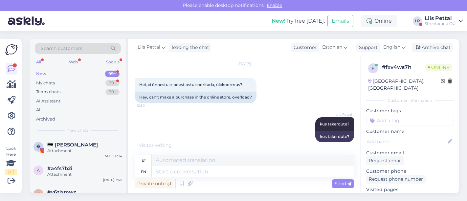
scroll to position [59, 0]
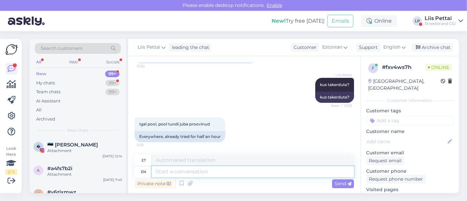
click at [213, 171] on textarea at bounding box center [253, 171] width 202 height 11
type textarea "o"
type textarea "toodet ei"
type textarea "toodet"
type textarea "toodet ei sa"
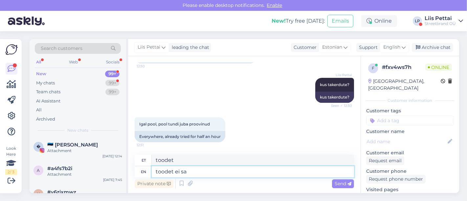
type textarea "tooted ei"
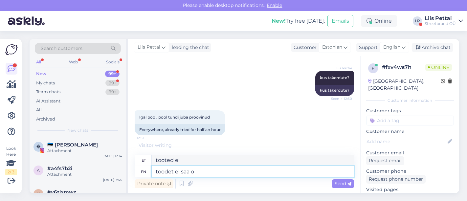
type textarea "toodet ei saa os"
type textarea "tooted ei saa"
type textarea "toodet ei saa ostukorvi, või"
type textarea "toodet ei saa ostukorvi"
type textarea "toodet ei saa ostukorvi, või ma"
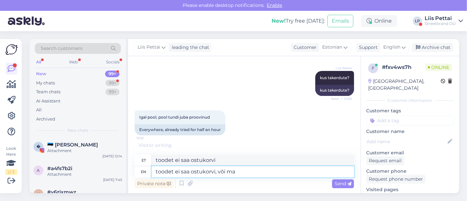
type textarea "toodet ei saa ostukorvi või"
type textarea "toodet ei saa ostukorvi, või maksma ei"
type textarea "toode ei saa ostukorvi, või maksma"
type textarea "toodet ei saa ostukorvi, või maksma ei sa"
type textarea "toode ei saa ostukorvi, või maksma ei"
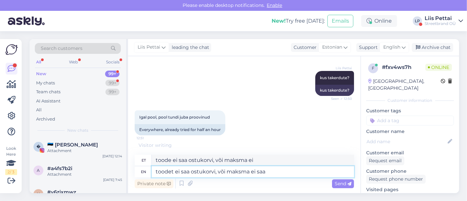
type textarea "toodet ei saa ostukorvi, või maksma ei saa?"
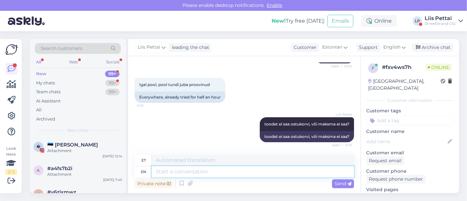
scroll to position [138, 0]
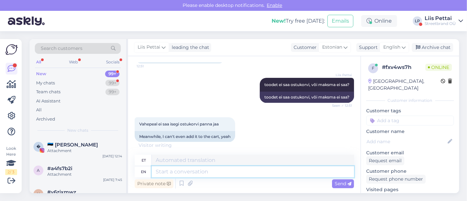
click at [195, 169] on textarea at bounding box center [253, 171] width 202 height 11
type textarea "saatke to"
type textarea "saatke"
type textarea "saatke toote l"
type textarea "saatke toode"
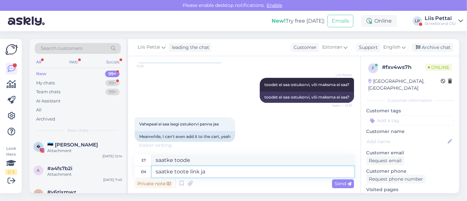
type textarea "saatke toote link ja"
type textarea "saatke toote link"
type textarea "saatke toote link ja m"
type textarea "saatke toote link ja"
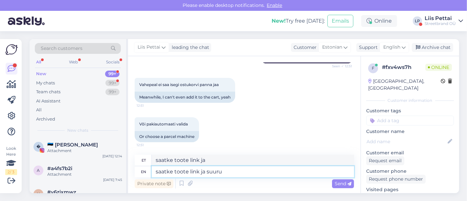
type textarea "saatke toote link ja suurus"
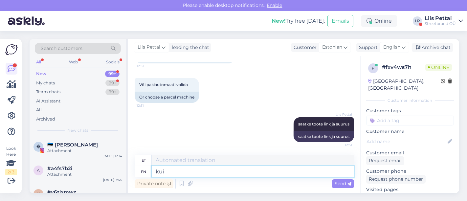
type textarea "kui"
type textarea "kui ostukorvis ol"
type textarea "kui ostukorvis"
type textarea "kui ostukorvis olete, ka"
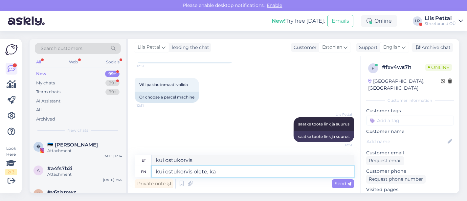
type textarea "kui ostukorvis olete"
type textarea "kui ostukorvis olete, kas üle"
type textarea "kui ostukorvis olete, kas"
type textarea "kui ostukorvis olete, kas ülevalt o"
type textarea "kui ostukorvis olete, kas ülevalt"
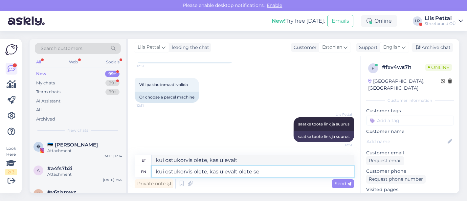
type textarea "kui ostukorvis olete, kas ülevalt olete sel"
type textarea "kui ostukorvis olete, kas ülevalt olete"
type textarea "kui ostukorvis olete, kas ülevalt olete selle v"
type textarea "kui ostukorvis olete, kui ülevalt olete selle"
type textarea "kui ostukorvis olete, kas ülevalt olete selle valinud+"
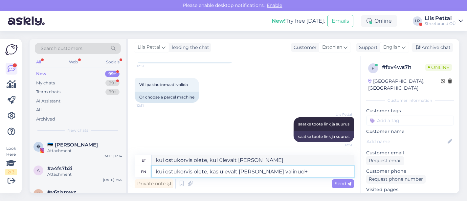
type textarea "kui ostukorvis olete, kui ülevalt olete selle valinud+"
type textarea "kui ostukorvis olete, kas ülevalt olete selle valinud?"
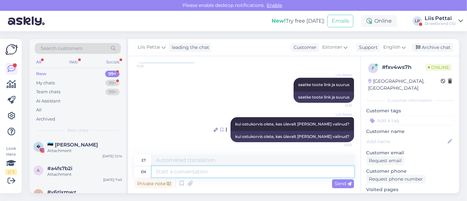
scroll to position [297, 0]
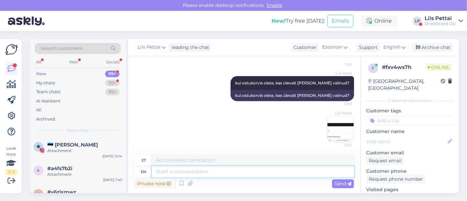
click at [260, 175] on textarea at bounding box center [253, 171] width 202 height 11
type textarea "Hetkel m"
type textarea "Hetkel"
type textarea "Hetkel mul lase"
type textarea "Hetkel mul"
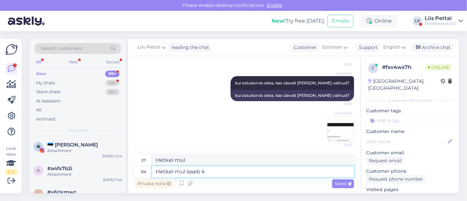
type textarea "Hetkel mul laseb kõ"
type textarea "Hetkel mul laserb"
type textarea "Hetkel mul laseb kõik"
type textarea "Hetkel mul läheb kõik"
type textarea "Hetkel mul laseb kõik lõpuni te"
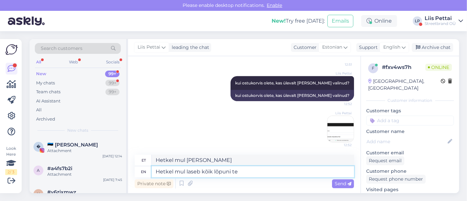
type textarea "Hetkel mul laseb kõik lõpuni"
type textarea "Hetkel mul laseb kõik lõpuni teha"
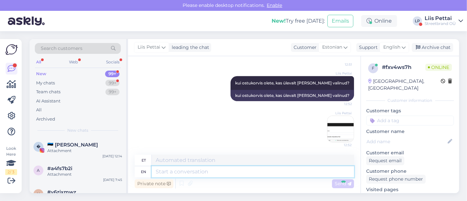
scroll to position [337, 0]
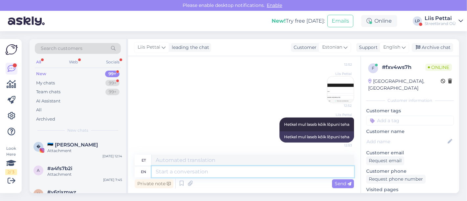
click at [243, 177] on textarea at bounding box center [253, 171] width 202 height 11
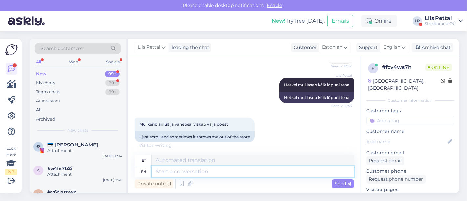
click at [183, 172] on textarea at bounding box center [253, 171] width 202 height 11
type textarea "k"
type textarea "ostukorvis siis"
type textarea "ostukorvis"
type textarea "ostukorvis siis?"
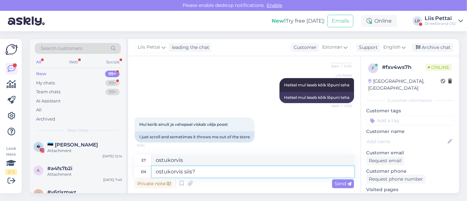
scroll to position [416, 0]
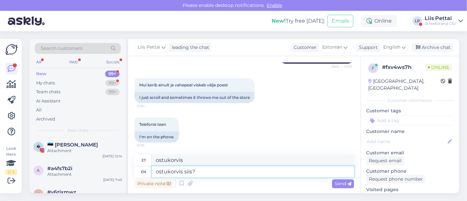
type textarea "ostukorvis siis?"
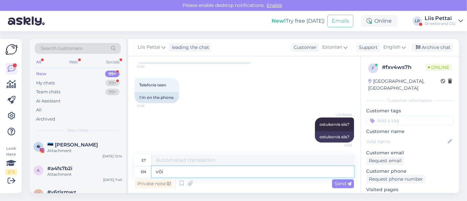
type textarea "või"
type textarea "või toodete j"
type textarea "või toodete"
type textarea "või toodete juures"
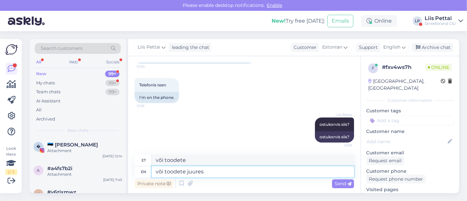
type textarea "või toodete juures"
type textarea "või toodete juures niisama p"
type textarea "või toodete juures niisama"
type textarea "või toodete juures niisama poes"
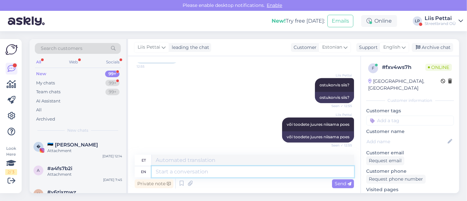
scroll to position [534, 0]
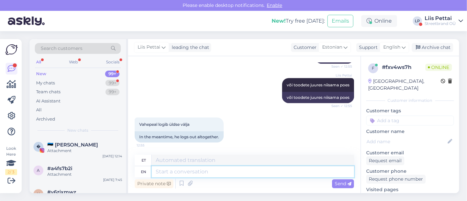
click at [202, 169] on textarea at bounding box center [253, 171] width 202 height 11
type textarea "mine k"
type textarea "minu oma"
type textarea "mine korra o"
type textarea "minu korra"
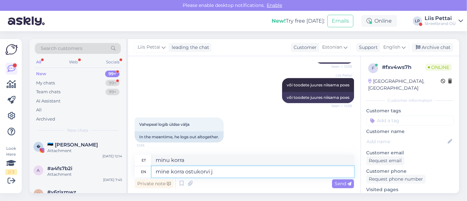
type textarea "mine korra ostukorvi ja"
type textarea "minu korra ostukorvi"
type textarea "mine korra ostukorvi ja p"
type textarea "minu korra ostukorvi ja"
type textarea "mine korra ostukorvi ja püüdke o"
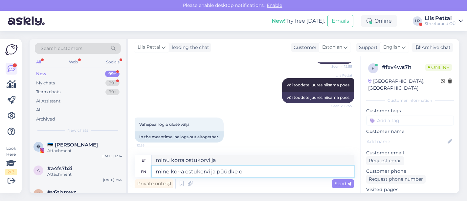
type textarea "mine korra ostukorvi ja püüdke"
type textarea "mine korra ostukorvi ja püüdke osta k"
type textarea "mine korra ostukorvi ja püüdke osta"
type textarea "mine korra ostukorvi ja püüdke osta külalisena, tä"
type textarea "mine korra ostukorvi ja püüdke osta külalisena,"
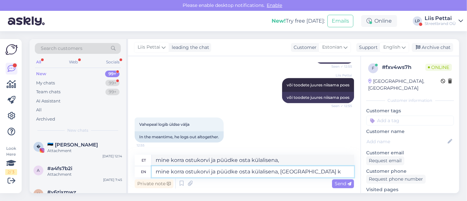
type textarea "mine korra ostukorvi ja püüdke osta külalisena, täitke kõ"
type textarea "mine korra ostukorvi ja püüdke osta külalisena, täitke"
type textarea "mine korra ostukorvi ja püüdke osta külalisena, täitke kõik a"
type textarea "mine korra ostukorvi ja püüdke osta külalisena, täitke kõik"
type textarea "mine korra ostukorvi ja püüdke osta külalisena, täitke kõik asjad"
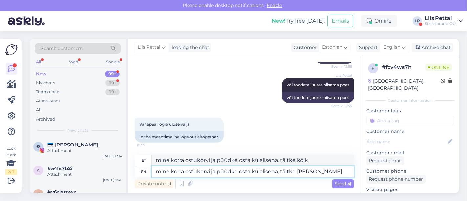
type textarea "mine korra ostukorvi ja püüdke osta külalisena, täitke kõik asjad"
type textarea "mine korra ostukorvi ja püüdke osta külalisena, täitke kõik asjad ära.-"
type textarea "mine korra ostukorvi ja püüdke osta külalisena, täitke kõik asjad ära."
type textarea "mine korra ostukorvi ja püüdke osta külalisena, täitke kõik asjad ära"
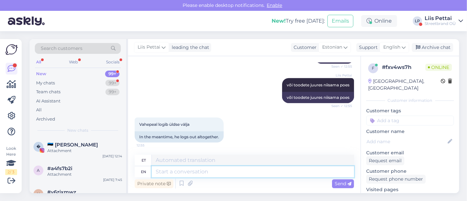
scroll to position [585, 0]
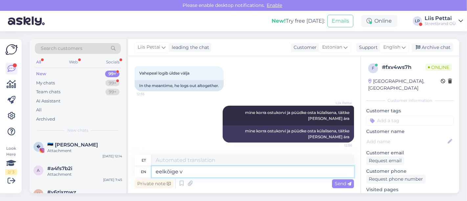
type textarea "eelkõige va"
type textarea "eelkõige"
type textarea "eelkõige vaadake et"
type textarea "eelkõige vaade"
type textarea "eelkõige vaadake et t"
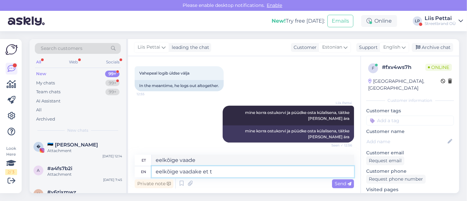
type textarea "eelkõige vaade et"
type textarea "eelkõige vaadake et telefoni nu"
type textarea "eelkõige vaadatake ja telefoni"
type textarea "eelkõige vaadake et telefoni number ja"
type textarea "eriti vaata et telefoni number"
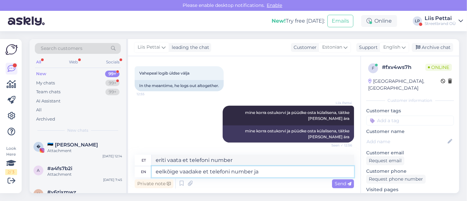
type textarea "eelkõige vaadake et telefoni number ja n"
type textarea "eelkõige vaata et telefoni number ja"
type textarea "eelkõige vaadake et telefoni number ja nimed ole"
type textarea "eelkõige vaata et telefoni number ja nimed"
type textarea "eelkõige vaadake et telefoni number ja nimed oleks ole"
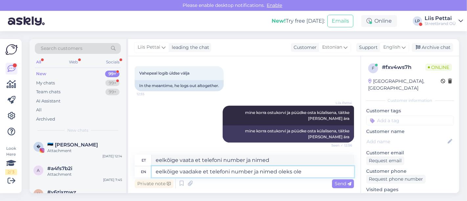
type textarea "eelkõige vaata et telefoni number ja nimed oleks"
type textarea "eelkõige vaadake et telefoni number ja nimed oleks olemas"
type textarea "eelkõige vaata et telefoni number ja nimed oleks olemas"
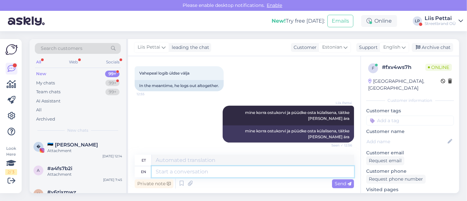
scroll to position [625, 0]
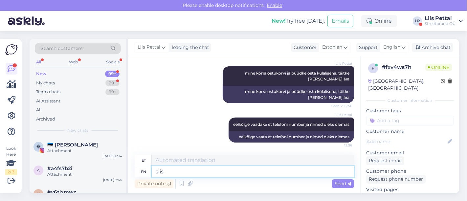
type textarea "siis v"
type textarea "siis"
type textarea "siis viib"
type textarea "siis viib pakiautmaadini,"
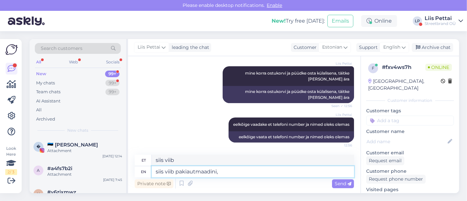
type textarea "siis on pakiautmaadini"
type textarea "siis viib pakiautmaadini- val"
type textarea "siis viib pakiautmaadini-"
type textarea "siis viib pakiautmaadini- valige se"
type textarea "siis viib pakiautmaadini- ette"
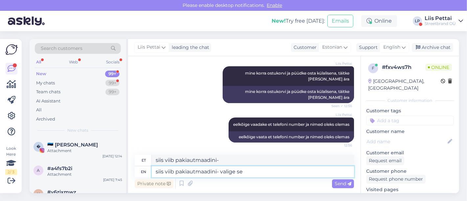
type textarea "siis viib pakiautmaadini- valige see"
type textarea "siis viib pakiautmaadini- juhata see"
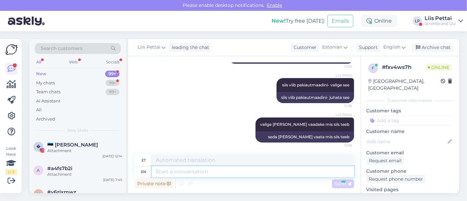
scroll to position [743, 0]
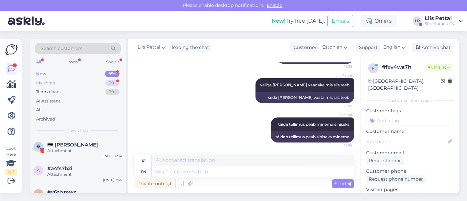
click at [74, 82] on div "My chats 99+" at bounding box center [78, 83] width 86 height 9
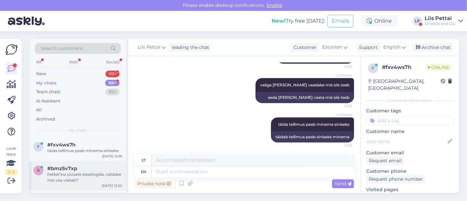
click at [76, 164] on div "b #bmz5v7xp hetkel kui püüate sisselogida, näidake mis vea viskab? Sep 8 12:50" at bounding box center [78, 176] width 97 height 30
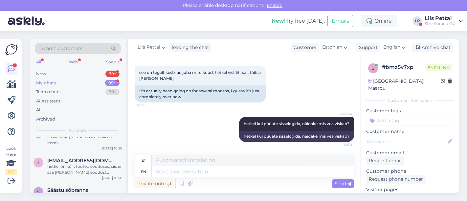
scroll to position [350, 0]
click at [420, 24] on div "Streetbrand OÜ" at bounding box center [440, 23] width 31 height 5
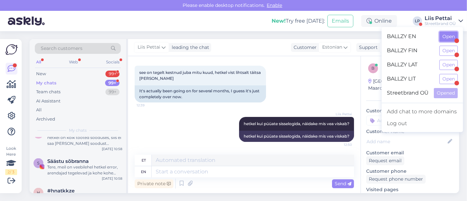
click at [420, 40] on button "Open" at bounding box center [449, 37] width 18 height 10
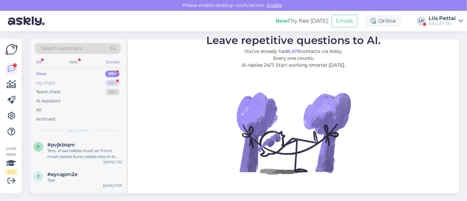
click at [63, 83] on div "My chats 99+" at bounding box center [78, 83] width 86 height 9
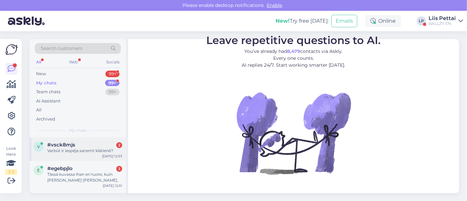
click at [71, 150] on div "Varbūt ir iespēja saņemt klātienē?" at bounding box center [84, 151] width 75 height 6
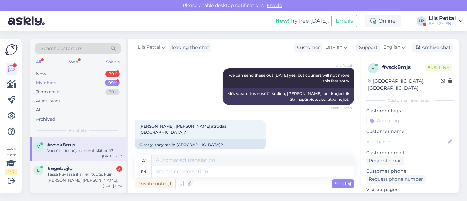
scroll to position [122, 0]
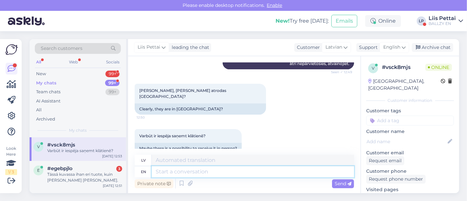
click at [313, 167] on textarea at bounding box center [253, 171] width 202 height 11
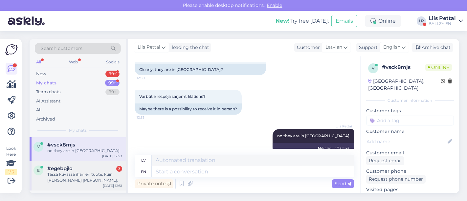
click at [101, 163] on div "e #egebpjlo 3 Tässä kuvassa ihan eri tuote, kuin nuo mitkä sain. Sep 8 12:51" at bounding box center [78, 176] width 97 height 30
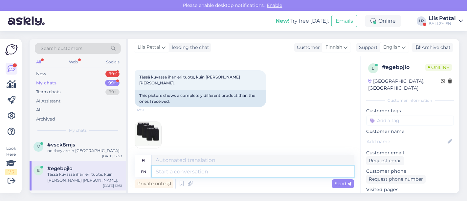
click at [221, 173] on textarea at bounding box center [253, 171] width 202 height 11
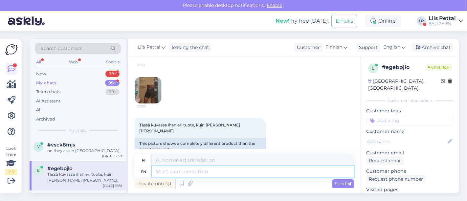
scroll to position [198, 0]
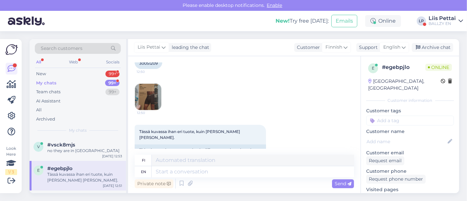
click at [150, 100] on img at bounding box center [148, 97] width 26 height 26
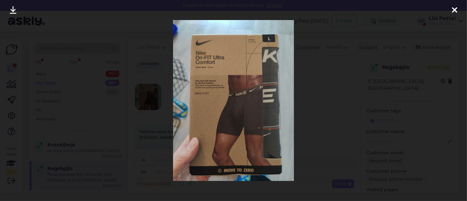
click at [143, 110] on div at bounding box center [233, 100] width 467 height 201
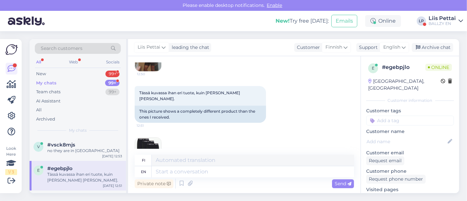
scroll to position [252, 0]
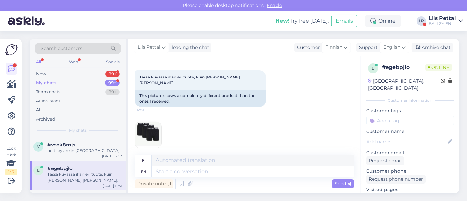
click at [156, 141] on img at bounding box center [148, 135] width 26 height 26
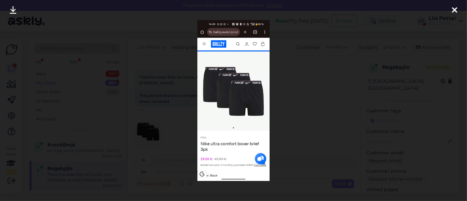
click at [156, 141] on div at bounding box center [233, 100] width 467 height 201
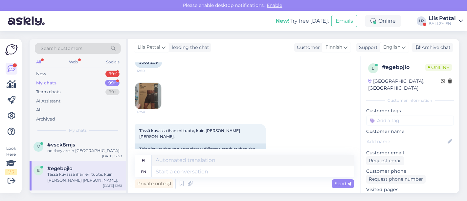
scroll to position [195, 0]
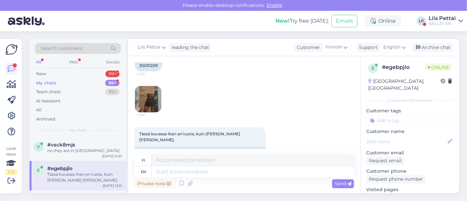
click at [152, 96] on img at bounding box center [148, 99] width 26 height 26
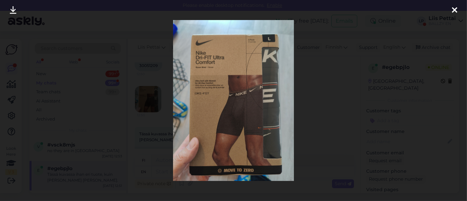
click at [152, 96] on div at bounding box center [233, 100] width 467 height 201
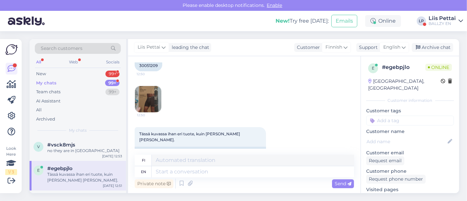
scroll to position [252, 0]
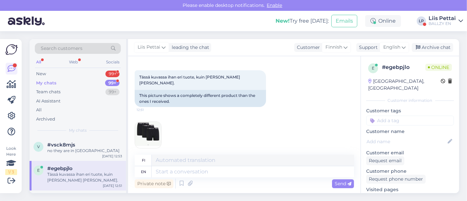
click at [146, 131] on img at bounding box center [148, 135] width 26 height 26
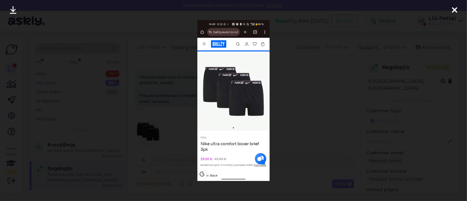
click at [146, 131] on div at bounding box center [233, 100] width 467 height 201
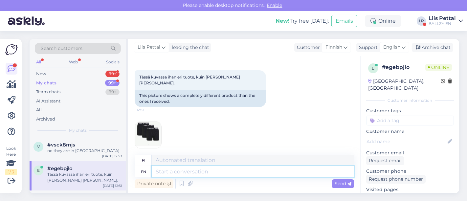
click at [320, 175] on textarea at bounding box center [253, 171] width 202 height 11
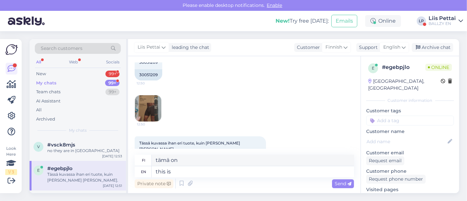
click at [158, 110] on img at bounding box center [148, 108] width 26 height 26
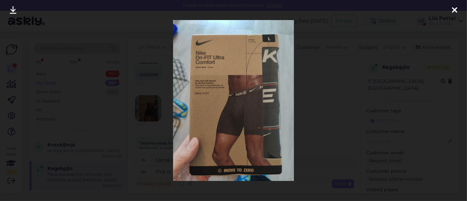
click at [144, 130] on div at bounding box center [233, 100] width 467 height 201
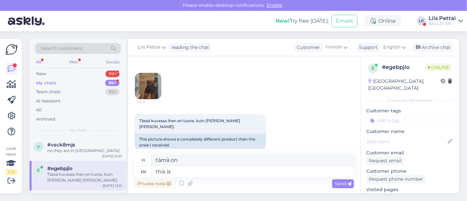
scroll to position [252, 0]
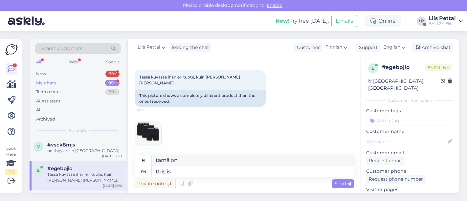
click at [144, 122] on img at bounding box center [148, 135] width 26 height 26
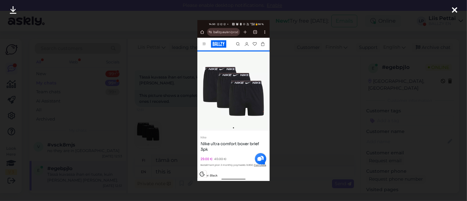
click at [180, 142] on div at bounding box center [233, 100] width 467 height 201
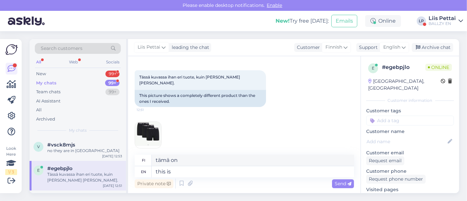
click at [149, 127] on img at bounding box center [148, 135] width 26 height 26
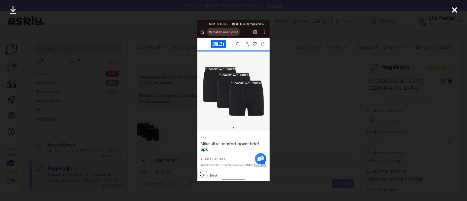
click at [149, 127] on div at bounding box center [233, 100] width 467 height 201
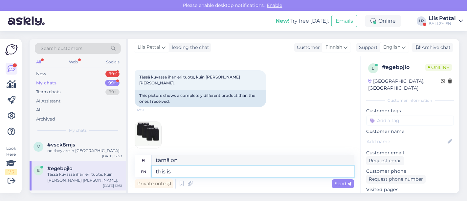
click at [185, 175] on textarea "this is" at bounding box center [253, 171] width 202 height 11
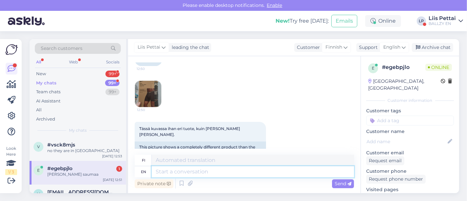
scroll to position [206, 0]
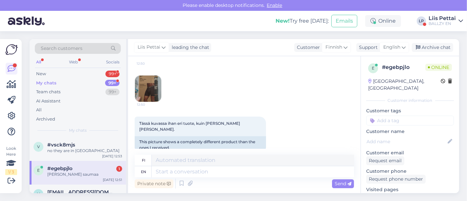
click at [146, 88] on img at bounding box center [148, 89] width 26 height 26
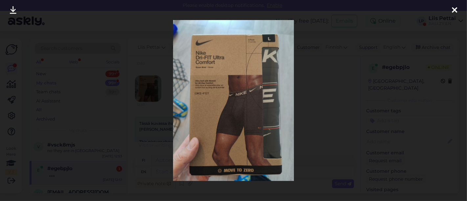
click at [312, 103] on div at bounding box center [233, 100] width 467 height 201
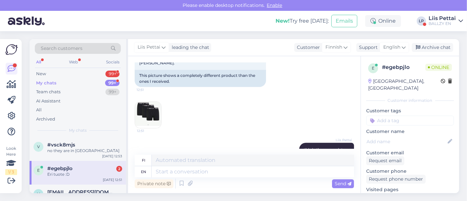
scroll to position [270, 0]
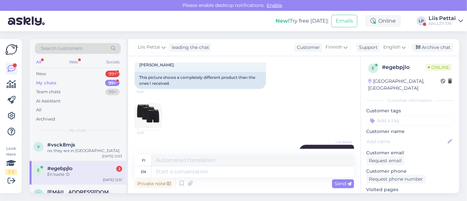
click at [141, 104] on img at bounding box center [148, 117] width 26 height 26
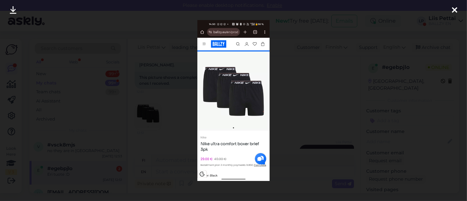
click at [363, 107] on div at bounding box center [233, 100] width 467 height 201
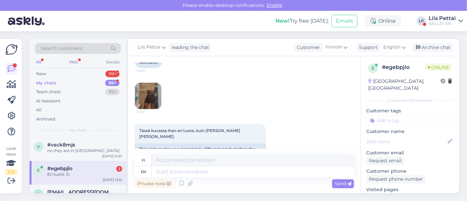
scroll to position [181, 0]
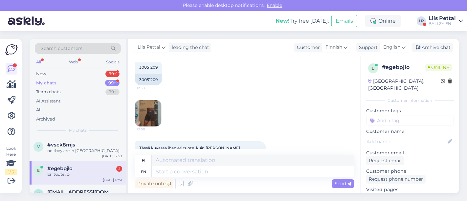
click at [159, 107] on img at bounding box center [148, 113] width 26 height 26
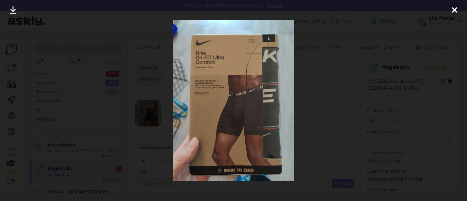
click at [159, 107] on div at bounding box center [233, 100] width 467 height 201
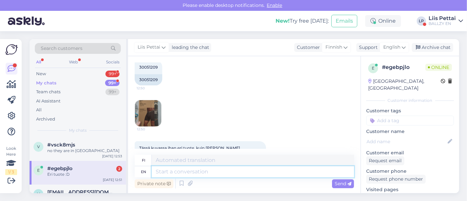
click at [233, 171] on textarea at bounding box center [253, 171] width 202 height 11
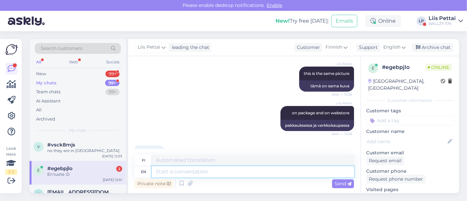
scroll to position [489, 0]
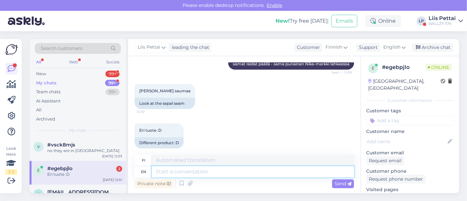
click at [258, 170] on textarea at bounding box center [253, 171] width 202 height 11
drag, startPoint x: 163, startPoint y: 97, endPoint x: 186, endPoint y: 98, distance: 23.4
click at [186, 98] on div "Look at the sepal seam" at bounding box center [165, 103] width 60 height 11
copy div "sepal seam"
click at [208, 171] on textarea at bounding box center [253, 171] width 202 height 11
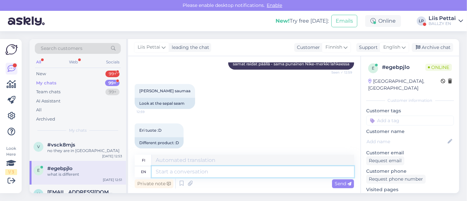
scroll to position [528, 0]
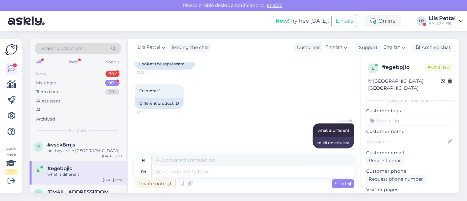
click at [60, 73] on div "New 99+" at bounding box center [78, 73] width 86 height 9
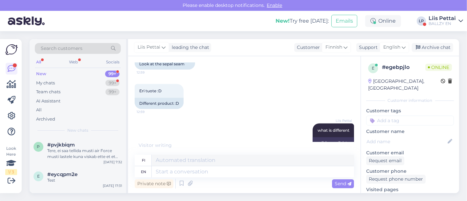
click at [420, 22] on div "BALLZY EN" at bounding box center [442, 23] width 27 height 5
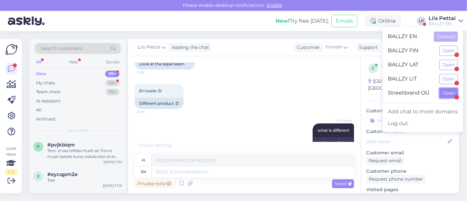
click at [420, 90] on button "Open" at bounding box center [449, 93] width 18 height 10
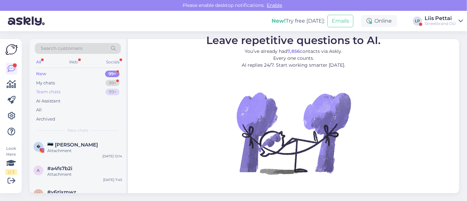
click at [58, 87] on div "Team chats 99+" at bounding box center [78, 91] width 86 height 9
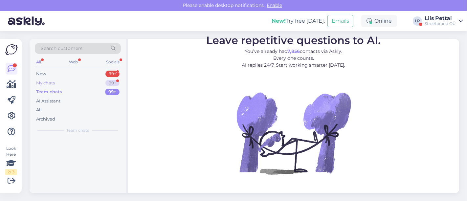
click at [59, 81] on div "My chats 99+" at bounding box center [78, 83] width 86 height 9
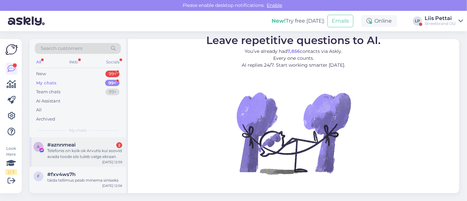
click at [75, 155] on div "Telefonis on koik ok Arvutis kui soovid avada toode siis tuleb valge ekraan" at bounding box center [84, 154] width 75 height 12
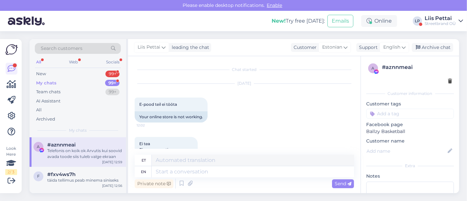
scroll to position [89, 0]
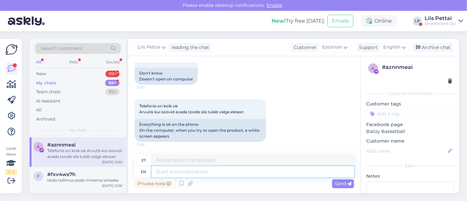
click at [208, 167] on textarea at bounding box center [253, 171] width 202 height 11
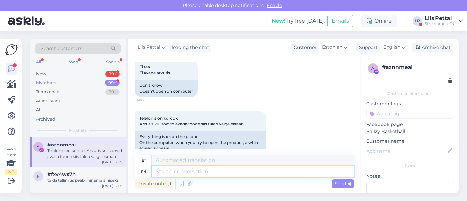
scroll to position [89, 0]
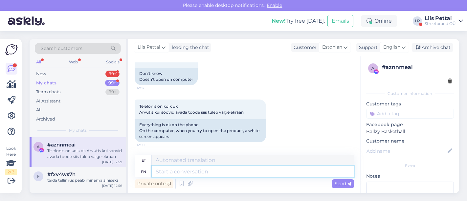
click at [304, 169] on textarea at bounding box center [253, 171] width 202 height 11
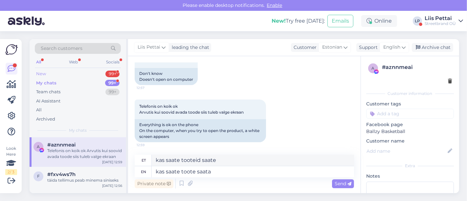
click at [78, 71] on div "New 99+" at bounding box center [78, 73] width 86 height 9
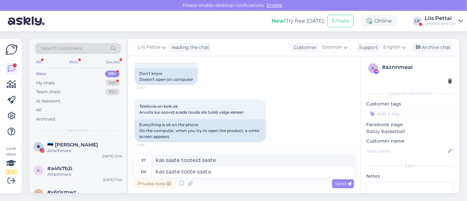
click at [420, 20] on div "Liis Pettai" at bounding box center [440, 18] width 31 height 5
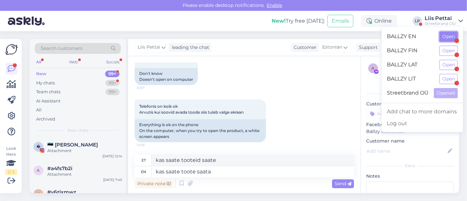
click at [420, 41] on button "Open" at bounding box center [449, 37] width 18 height 10
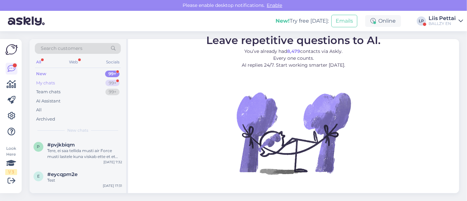
click at [68, 82] on div "My chats 99+" at bounding box center [78, 83] width 86 height 9
click at [74, 160] on div "e #egebpjlo 1 Kangas, istuvuus, leikkaus. Nuo mitkä teidän nettisivuilla on ren…" at bounding box center [78, 152] width 97 height 30
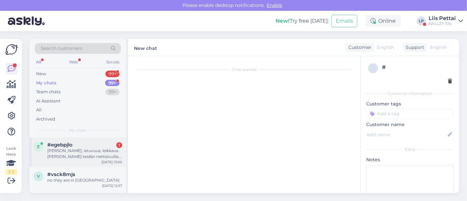
scroll to position [585, 0]
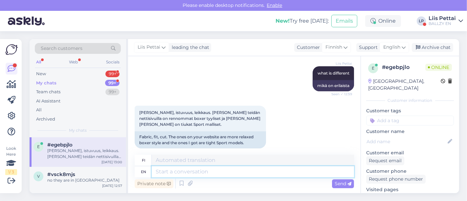
click at [210, 173] on textarea at bounding box center [253, 171] width 202 height 11
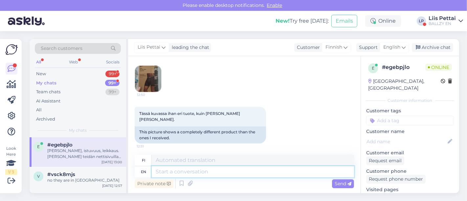
scroll to position [191, 0]
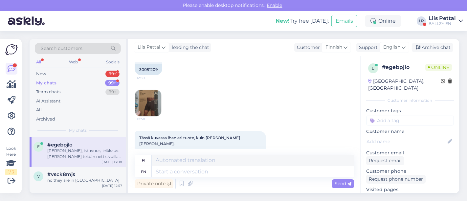
click at [145, 97] on img at bounding box center [148, 103] width 26 height 26
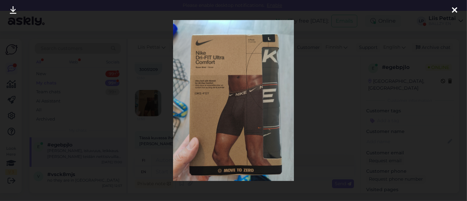
click at [164, 131] on div at bounding box center [233, 100] width 467 height 201
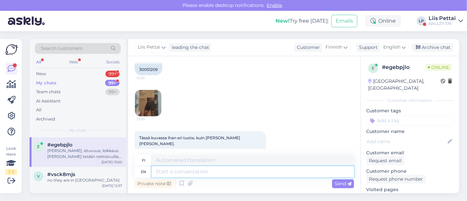
click at [194, 174] on textarea at bounding box center [253, 171] width 202 height 11
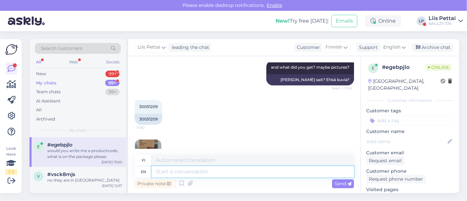
scroll to position [154, 0]
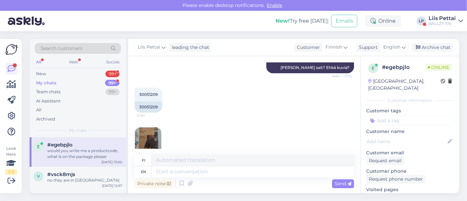
click at [145, 148] on img at bounding box center [148, 141] width 26 height 26
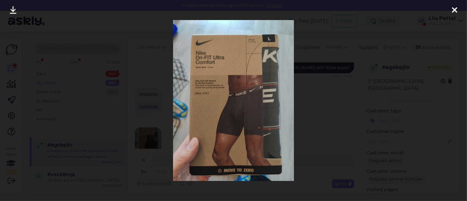
click at [145, 146] on div at bounding box center [233, 100] width 467 height 201
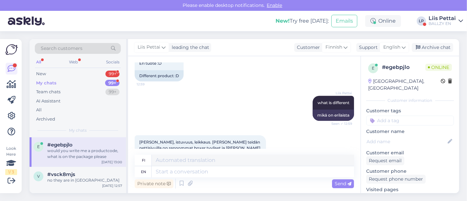
scroll to position [637, 0]
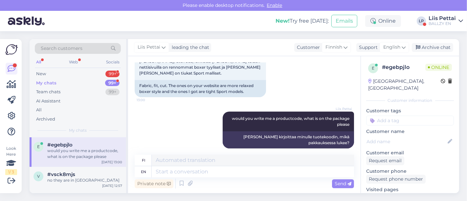
click at [296, 179] on div "Private note Send" at bounding box center [245, 183] width 220 height 12
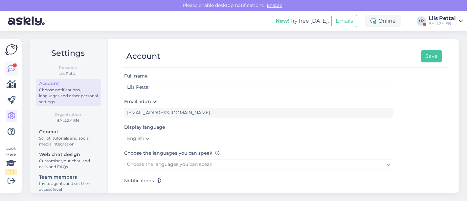
click at [13, 66] on div at bounding box center [15, 65] width 4 height 4
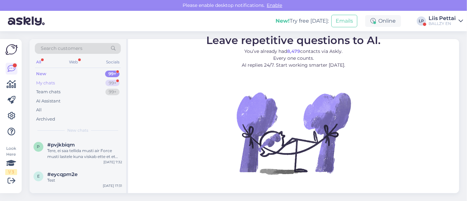
click at [65, 83] on div "My chats 99+" at bounding box center [78, 83] width 86 height 9
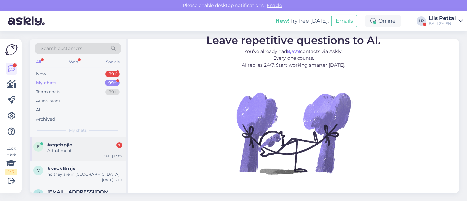
click at [65, 142] on span "#egebpjlo" at bounding box center [59, 145] width 25 height 6
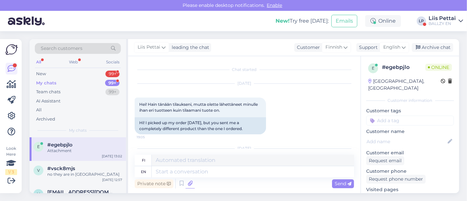
scroll to position [717, 0]
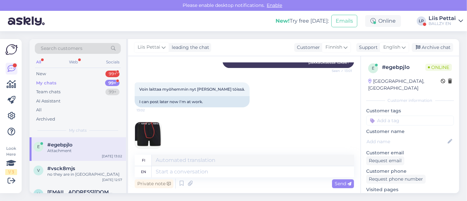
click at [144, 125] on img at bounding box center [148, 135] width 26 height 26
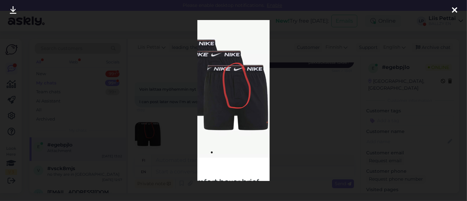
click at [169, 144] on div at bounding box center [233, 100] width 467 height 201
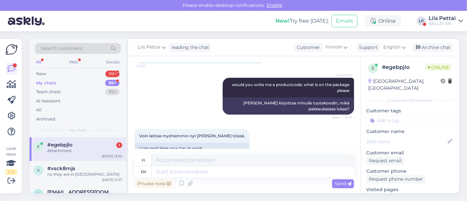
scroll to position [759, 0]
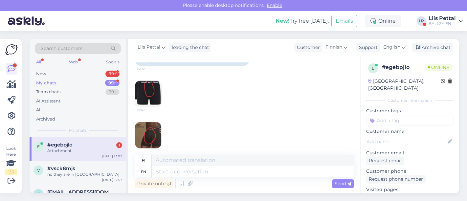
click at [160, 124] on img at bounding box center [148, 135] width 26 height 26
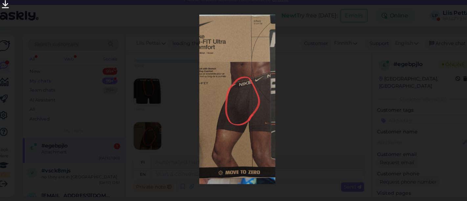
click at [147, 89] on div at bounding box center [233, 100] width 467 height 201
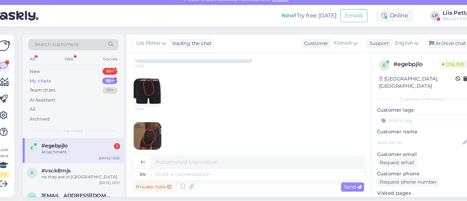
click at [147, 89] on img at bounding box center [148, 94] width 26 height 26
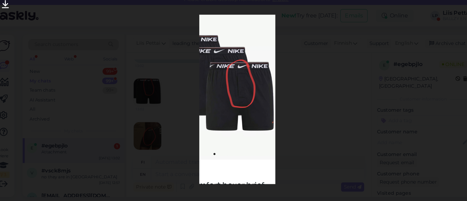
click at [147, 89] on div at bounding box center [233, 100] width 467 height 201
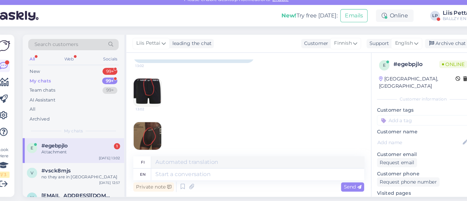
click at [152, 130] on img at bounding box center [148, 135] width 26 height 26
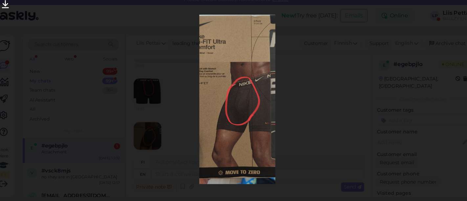
click at [152, 130] on div at bounding box center [233, 100] width 467 height 201
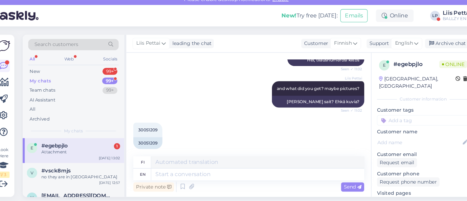
scroll to position [159, 0]
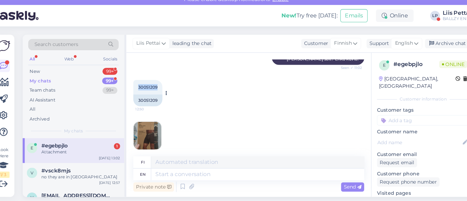
drag, startPoint x: 138, startPoint y: 88, endPoint x: 160, endPoint y: 88, distance: 22.0
click at [160, 88] on div "30051209 12:50" at bounding box center [149, 89] width 28 height 14
copy span "30051209"
click at [83, 148] on div "Attachment" at bounding box center [84, 151] width 75 height 6
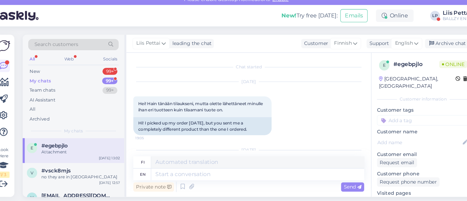
scroll to position [759, 0]
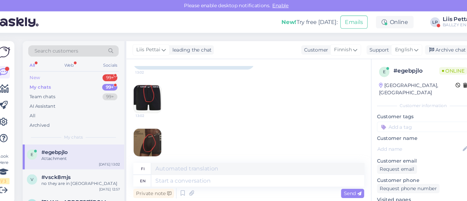
click at [50, 77] on div "New 99+" at bounding box center [78, 73] width 86 height 9
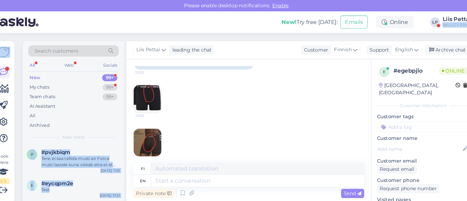
drag, startPoint x: 420, startPoint y: 30, endPoint x: 433, endPoint y: 25, distance: 13.2
click at [432, 25] on div "Please enable desktop notifications. Enable New! Try free [DATE]: Emails Online…" at bounding box center [233, 100] width 467 height 201
click at [433, 25] on div "BALLZY EN" at bounding box center [442, 23] width 27 height 5
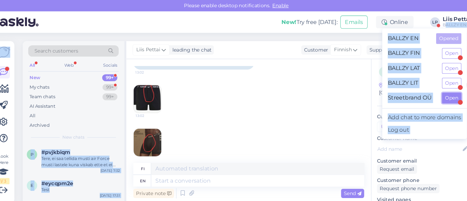
click at [441, 93] on button "Open" at bounding box center [437, 93] width 18 height 10
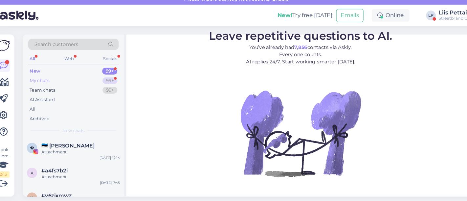
click at [86, 86] on div "My chats 99+" at bounding box center [78, 83] width 86 height 9
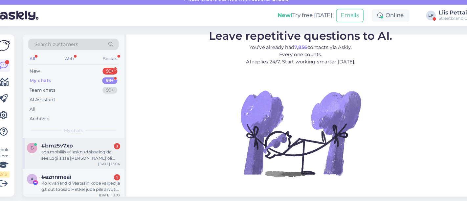
click at [72, 154] on div "aga mobiilis ei lasknud sisselogida, see Logi sisse [PERSON_NAME] oli [PERSON_N…" at bounding box center [84, 154] width 75 height 12
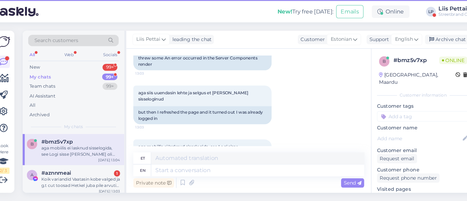
scroll to position [237, 0]
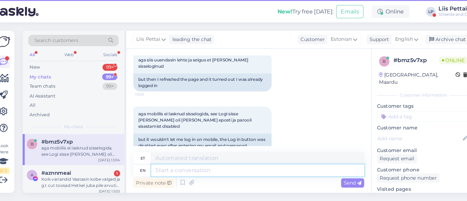
click at [296, 177] on textarea at bounding box center [253, 171] width 202 height 11
type textarea "ehk n"
type textarea "ehk"
type textarea "ehk nüüd on"
type textarea "ehk nüüd"
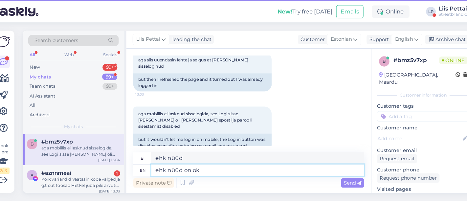
type textarea "ehk nüüd on oke"
type textarea "ehk nüüd on"
type textarea "ehk nüüd on okei?"
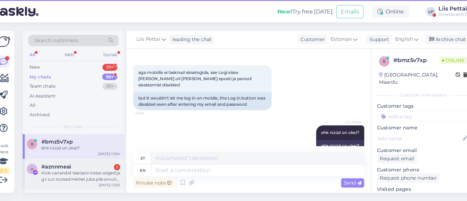
click at [100, 171] on div "#aznnmeai 1" at bounding box center [84, 169] width 75 height 6
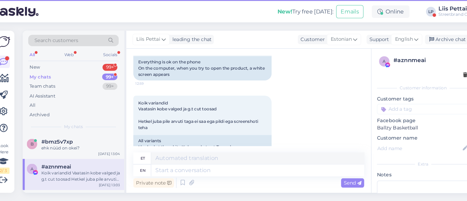
scroll to position [175, 0]
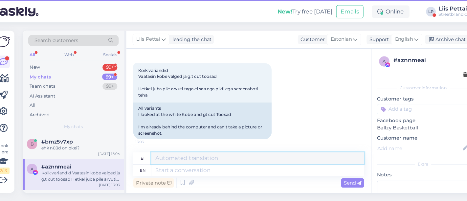
click at [239, 166] on textarea at bounding box center [253, 160] width 202 height 11
click at [236, 172] on textarea at bounding box center [253, 171] width 202 height 11
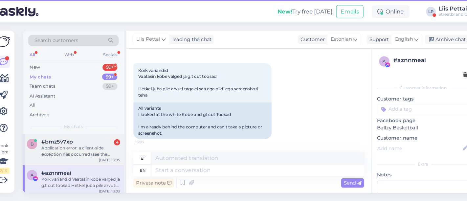
click at [85, 156] on div "Application error: a client-side exception has occurred (see the browser consol…" at bounding box center [84, 154] width 75 height 12
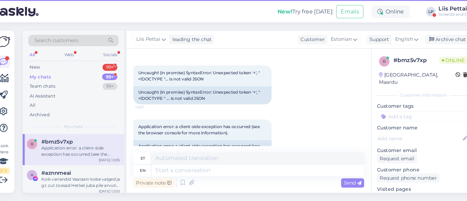
scroll to position [457, 0]
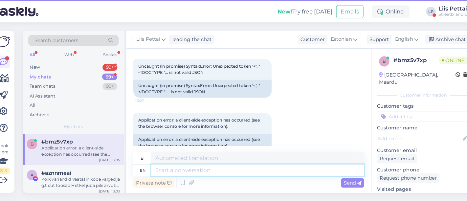
click at [326, 172] on textarea at bounding box center [253, 171] width 202 height 11
type textarea "see o"
type textarea "vaata"
type textarea "see on siis"
type textarea "vaata edasi"
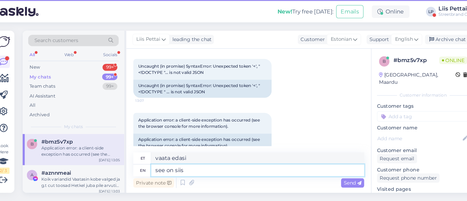
type textarea "see on siis"
type textarea "vaata siis"
type textarea "see on siis kuskil os"
type textarea "vaata siis kuskilt"
type textarea "see on siis kuskil ostukorvis?"
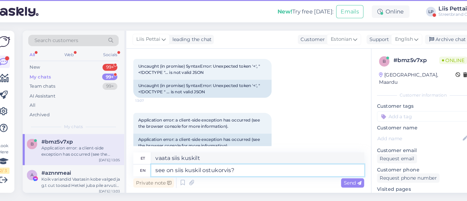
type textarea "see on siis kuskil ostukorvis?"
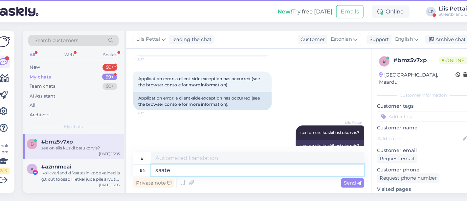
type textarea "saate s"
type textarea "saate"
type textarea "saate screeni teha"
type textarea "saate ekraani teha"
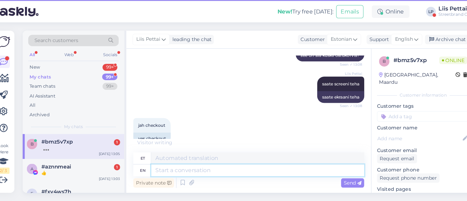
scroll to position [615, 0]
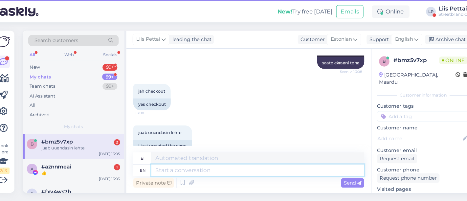
click at [220, 175] on textarea at bounding box center [253, 171] width 202 height 11
type textarea "nii"
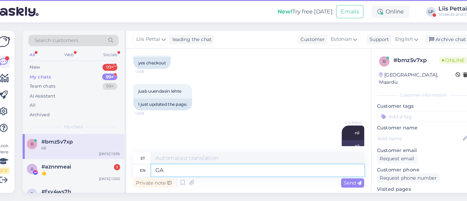
type textarea "G"
type textarea "aga k"
type textarea "aga"
type textarea "aga kui lä"
type textarea "aga kui"
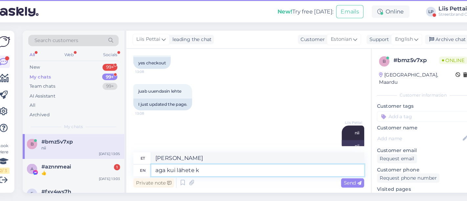
type textarea "aga kui lähete kü"
type textarea "aga kui lähete"
type textarea "aga kui lähete külalisena lõ"
type textarea "aga kui lähete külalisena"
type textarea "aga kui lähete külalisena lõpuni?"
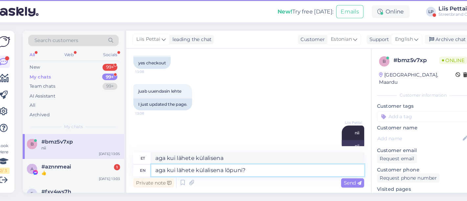
type textarea "aga kui lähete külalisena lõpuni?"
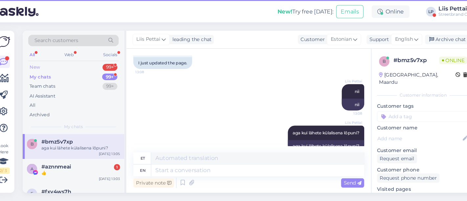
click at [53, 75] on div "New 99+" at bounding box center [78, 73] width 86 height 9
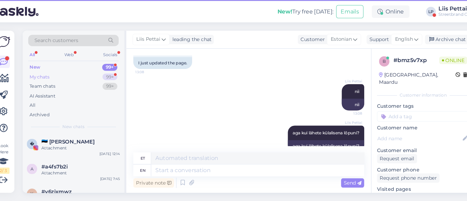
click at [73, 82] on div "My chats 99+" at bounding box center [78, 83] width 86 height 9
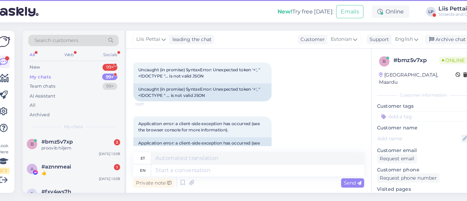
scroll to position [460, 0]
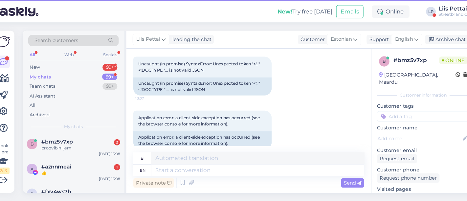
click at [452, 134] on div "b # bmz5v7xp Online Estonia, Maardu Customer information Customer tags Customer…" at bounding box center [410, 195] width 98 height 279
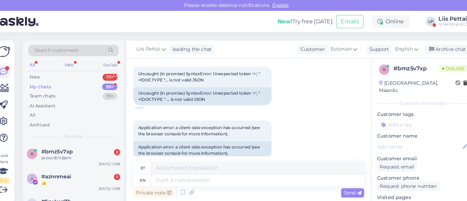
scroll to position [0, 0]
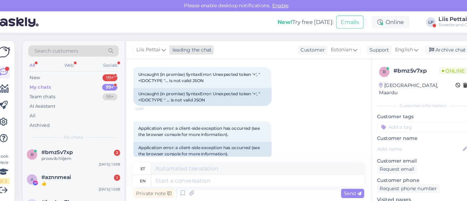
click at [197, 48] on div "leading the chat" at bounding box center [189, 47] width 40 height 7
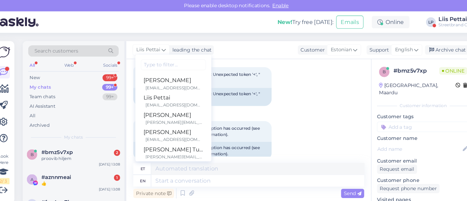
scroll to position [21, 0]
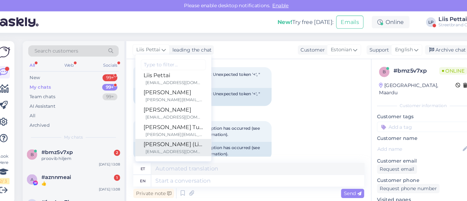
click at [178, 143] on div "raido@limegrow.com" at bounding box center [174, 144] width 55 height 6
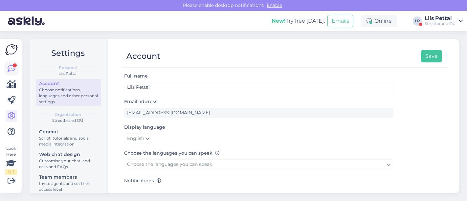
click at [14, 66] on div at bounding box center [15, 65] width 4 height 4
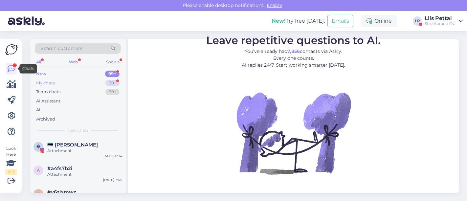
click at [49, 80] on div "My chats" at bounding box center [45, 83] width 19 height 7
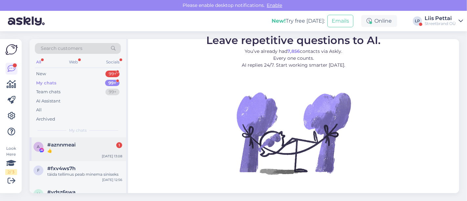
click at [67, 142] on span "#aznnmeai" at bounding box center [61, 145] width 28 height 6
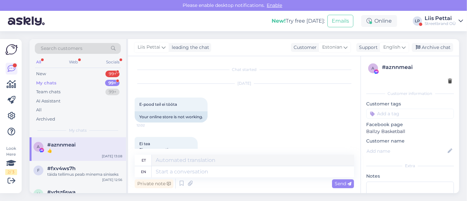
click at [447, 20] on div "Liis Pettai" at bounding box center [440, 18] width 31 height 5
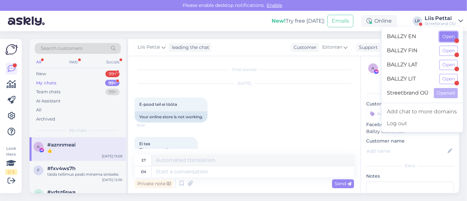
click at [447, 39] on button "Open" at bounding box center [449, 37] width 18 height 10
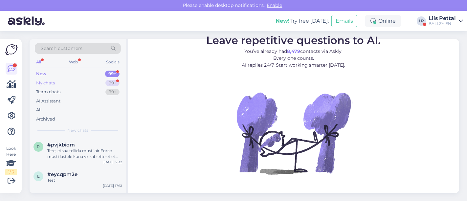
click at [70, 76] on div "New 99+" at bounding box center [78, 73] width 86 height 9
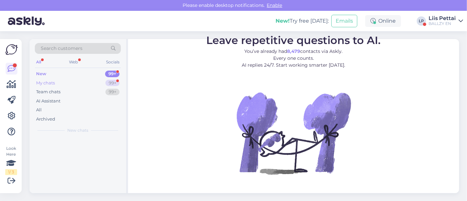
click at [69, 82] on div "My chats 99+" at bounding box center [78, 83] width 86 height 9
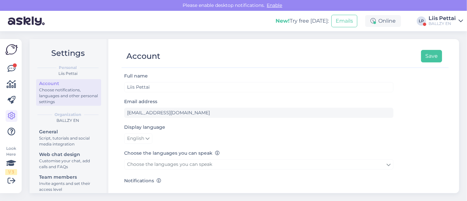
click at [19, 64] on div "Look Here 1 / 3 Get more Your checklist to get more value from Askly. Close Con…" at bounding box center [11, 116] width 22 height 154
click at [9, 67] on icon at bounding box center [12, 69] width 8 height 8
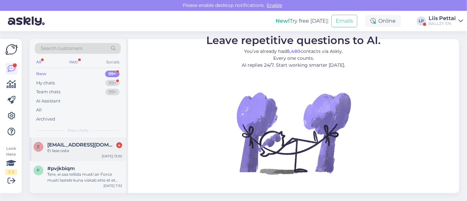
click at [60, 148] on div "Ei lase osta" at bounding box center [84, 151] width 75 height 6
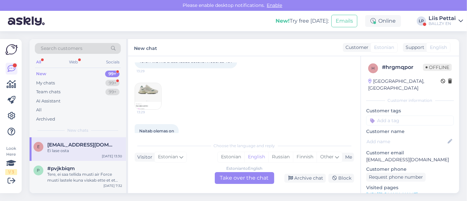
scroll to position [33, 0]
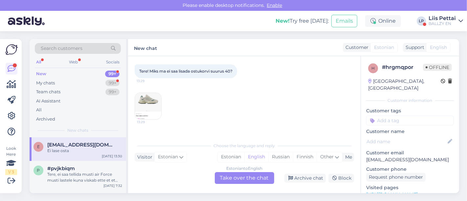
click at [147, 102] on img at bounding box center [148, 106] width 26 height 26
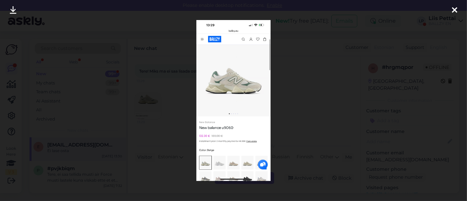
click at [147, 102] on div at bounding box center [233, 100] width 467 height 201
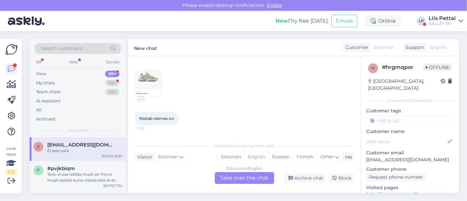
scroll to position [83, 0]
click at [229, 178] on div "Estonian to English Take over the chat" at bounding box center [244, 178] width 59 height 12
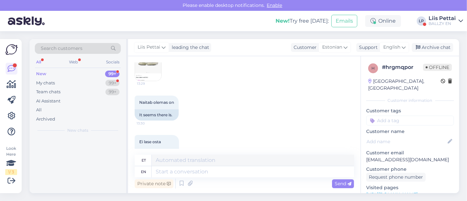
scroll to position [94, 0]
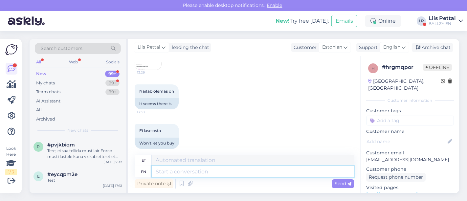
click at [229, 171] on textarea at bounding box center [253, 171] width 202 height 11
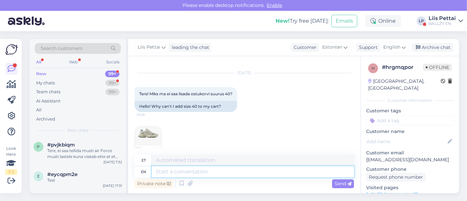
scroll to position [100, 0]
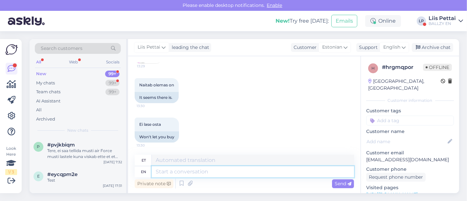
click at [223, 176] on textarea at bounding box center [253, 171] width 202 height 11
type textarea "hetkel n"
type textarea "hetkel"
type textarea "hetkel näitab ain"
type textarea "hetkeks näitab"
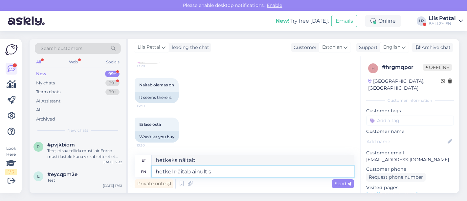
type textarea "hetkel näitab ainult su"
type textarea "hetkeks näitab ainult"
type textarea "hetkel näitab ainult suurus"
type textarea "hetkeks näitab ainult suurust"
type textarea "hetkel näitab ainult suurus 37"
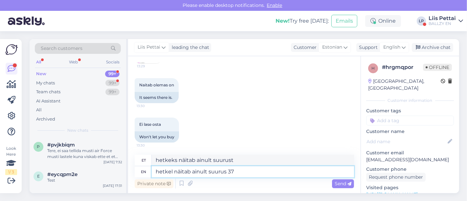
type textarea "hetkel näitab ainult suurus 37"
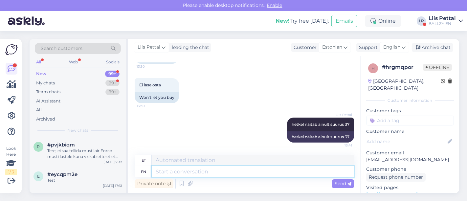
scroll to position [181, 0]
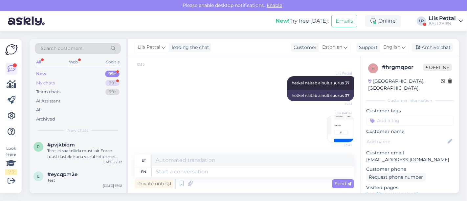
click at [59, 83] on div "My chats 99+" at bounding box center [78, 83] width 86 height 9
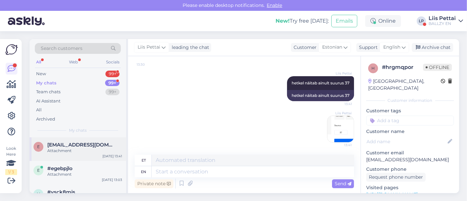
click at [61, 148] on div "Attachment" at bounding box center [84, 151] width 75 height 6
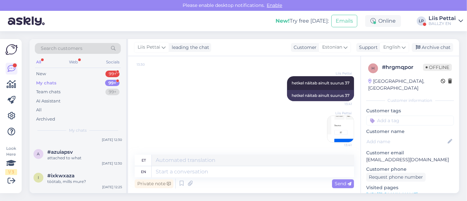
scroll to position [102, 0]
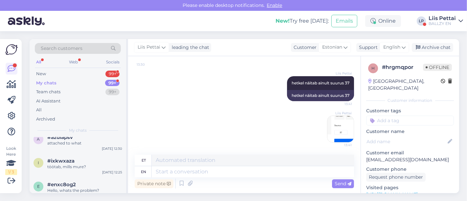
click at [446, 13] on div "New! Try free today: Emails Online LP Liis Pettai BALLZY EN" at bounding box center [233, 21] width 467 height 20
click at [445, 23] on div "BALLZY EN" at bounding box center [442, 23] width 27 height 5
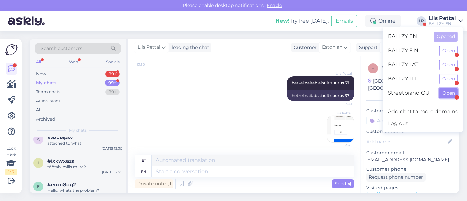
click at [445, 96] on button "Open" at bounding box center [449, 93] width 18 height 10
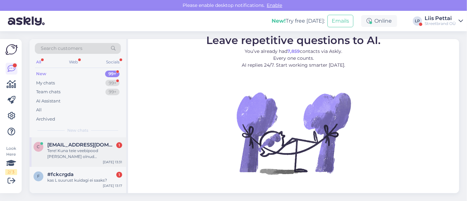
click at [92, 150] on div "Tere! Kuna teie veebipood mitu korda maas olnud ja olen üritanud jalanõusid tel…" at bounding box center [84, 154] width 75 height 12
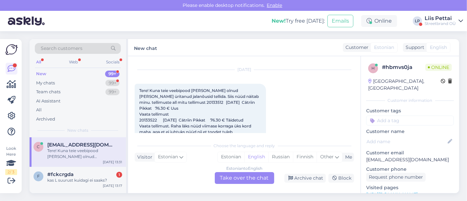
scroll to position [26, 0]
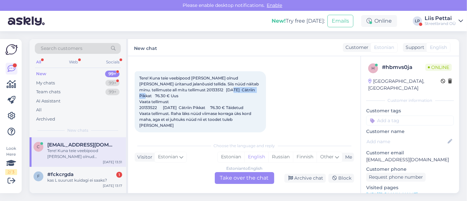
drag, startPoint x: 217, startPoint y: 89, endPoint x: 246, endPoint y: 89, distance: 29.6
click at [246, 89] on span "Tere! Kuna teie veebipood mitu korda maas olnud ja olen üritanud jalanõusid tel…" at bounding box center [199, 102] width 121 height 52
click at [215, 39] on div "New chat Customer Estonian Support English" at bounding box center [293, 47] width 331 height 17
drag, startPoint x: 214, startPoint y: 89, endPoint x: 242, endPoint y: 90, distance: 28.3
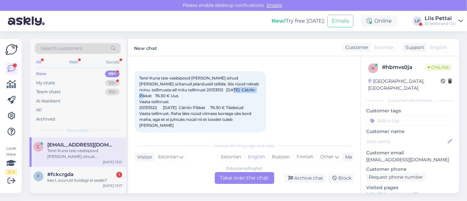
click at [242, 90] on span "Tere! Kuna teie veebipood mitu korda maas olnud ja olen üritanud jalanõusid tel…" at bounding box center [199, 102] width 121 height 52
copy span "Cätriin Pikkat"
click at [224, 176] on div "Estonian to English Take over the chat" at bounding box center [244, 178] width 59 height 12
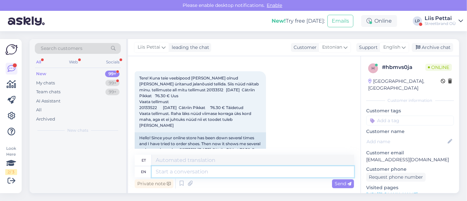
click at [201, 168] on textarea at bounding box center [253, 171] width 202 height 11
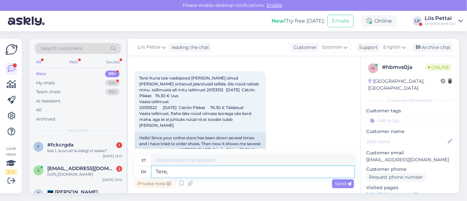
type textarea "Tere, 1"
type textarea "Tere,"
type textarea "Tere, 1 te"
type textarea "Tere, 1"
type textarea "Tere, 1 tellimus o"
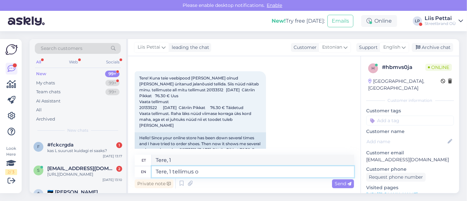
type textarea "Tere, 1 tšell"
type textarea "Tere, 1 tellimus on i"
type textarea "Tere, 1 tellimus on"
type textarea "Tere, 1 tellimus on ilusti sü"
type textarea "Tere, 1 tellimus illustratooriumil"
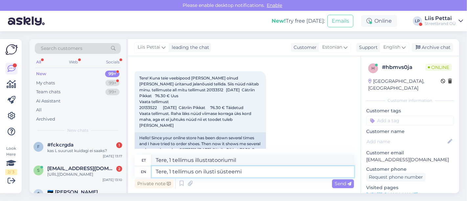
type textarea "Tere, 1 tellimus on ilusti süsteemis"
type textarea "Tere, 1 tellimus ilusti süsteemis"
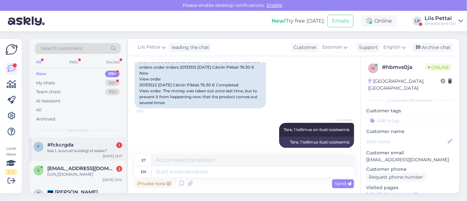
click at [59, 148] on div "kas L suurust kuidagi ei saaks?" at bounding box center [84, 151] width 75 height 6
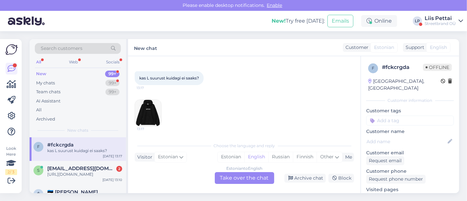
click at [142, 115] on img at bounding box center [148, 113] width 26 height 26
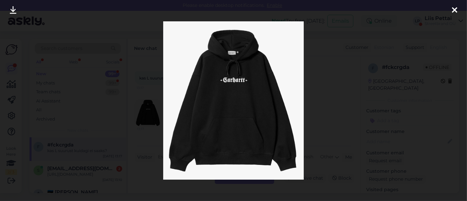
click at [160, 139] on div at bounding box center [233, 100] width 467 height 201
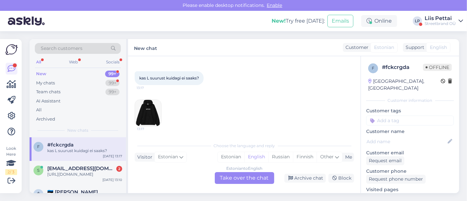
click at [249, 178] on div "Estonian to English Take over the chat" at bounding box center [244, 178] width 59 height 12
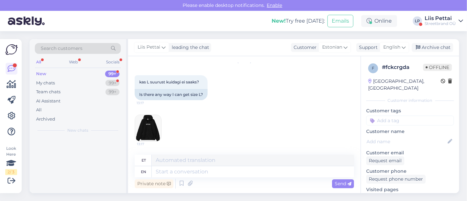
scroll to position [22, 0]
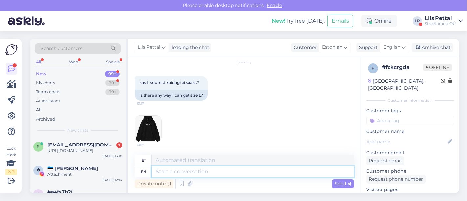
click at [243, 175] on textarea at bounding box center [253, 171] width 202 height 11
type textarea "kui ve"
type textarea "kui"
type textarea "kui veebis s"
type textarea "kui veebis"
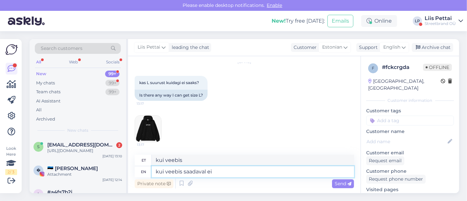
type textarea "kui veebis saadaval ei"
type textarea "kui veebis saadaval"
type textarea "kui veebis saadaval ei ol"
type textarea "kui veebis saadaval ei"
type textarea "kui veebis saadaval ei ole siis"
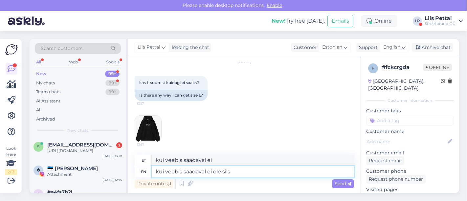
type textarea "kui veebis saadaval ei ole"
type textarea "kui veebis saadaval ei ole siis ei"
type textarea "kui veebis saadaval ei ole siis"
type textarea "kui veebis saadaval ei ole"
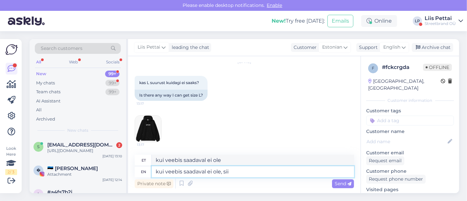
type textarea "kui veebis saadaval ei ole, siis"
type textarea "kui veebis saab ei ole,"
type textarea "kui veebis saadaval ei ole, siis ei"
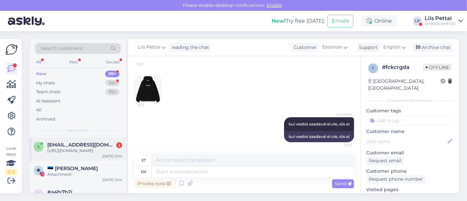
click at [42, 147] on div "s" at bounding box center [39, 147] width 10 height 10
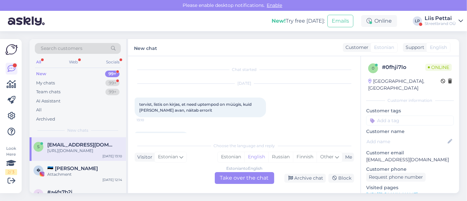
scroll to position [25, 0]
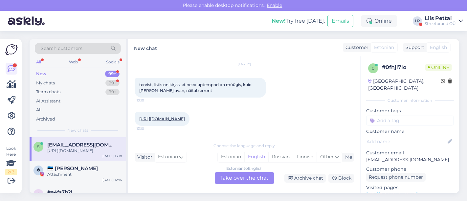
click at [185, 116] on link "[URL][DOMAIN_NAME]" at bounding box center [162, 118] width 46 height 5
click at [231, 178] on div "Estonian to English Take over the chat" at bounding box center [244, 178] width 59 height 12
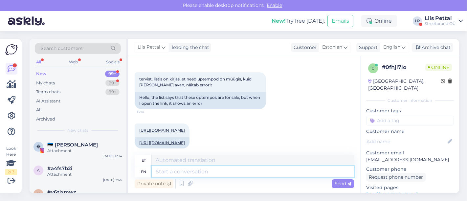
click at [208, 170] on textarea at bounding box center [253, 171] width 202 height 11
type textarea "n"
type textarea "annan k"
type textarea "Annan"
type textarea "annan kohe a"
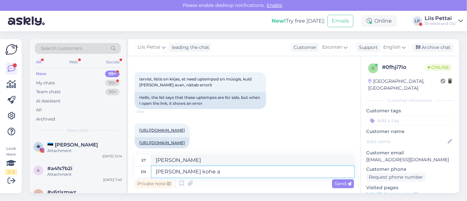
type textarea "Annan Kohe"
type textarea "annan kohe arendajale in"
type textarea "annan kohe arendaja"
type textarea "annan kohe arendajale info,"
type textarea "annan koha arendaja info,"
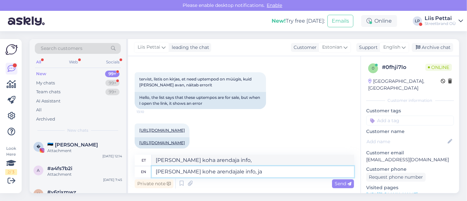
type textarea "annan kohe arendajale info, ja l"
type textarea "annan kohe arendajale info, ja"
type textarea "annan kohe arendajale info,"
type textarea "annan koha arendaja info,"
type textarea "annan kohe arendajale info, loodetavasti s"
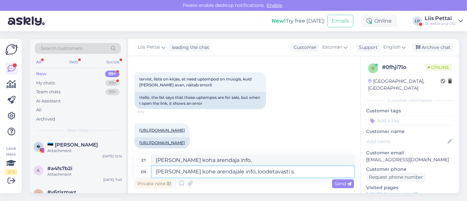
type textarea "annan kohe arendajale info, loodetavasti"
type textarea "annan kohe arendajale info, loodetavasti saab lä"
type textarea "annan kohe arendajale info, loodetavasti saab"
type textarea "annan kohe arendajale info, loodetavasti saab lähiajal k"
type textarea "annan kohe arendajale info, loodetavasti saab lähiajal"
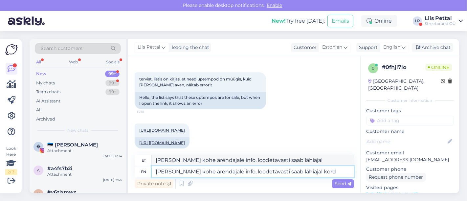
type textarea "[PERSON_NAME] kohe arendajale info, loodetavasti saab lähiajal korda"
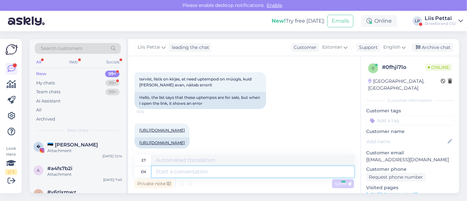
scroll to position [83, 0]
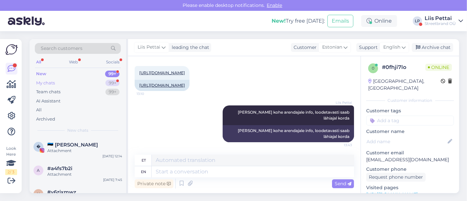
click at [49, 81] on div "My chats" at bounding box center [45, 83] width 19 height 7
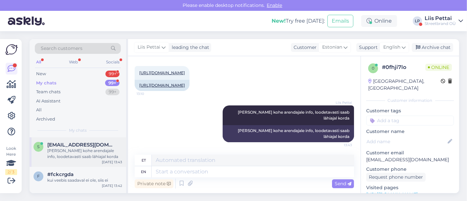
click at [72, 161] on div "s [EMAIL_ADDRESS][DOMAIN_NAME] [PERSON_NAME] kohe arendajale info, loodetavasti…" at bounding box center [78, 152] width 97 height 30
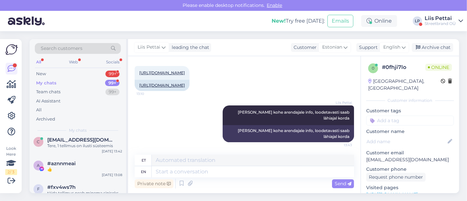
scroll to position [73, 0]
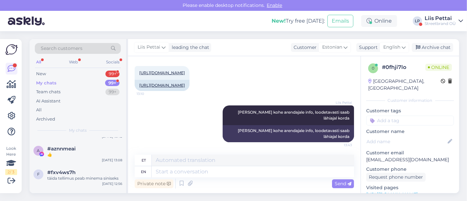
click at [447, 19] on div "Liis Pettai" at bounding box center [440, 18] width 31 height 5
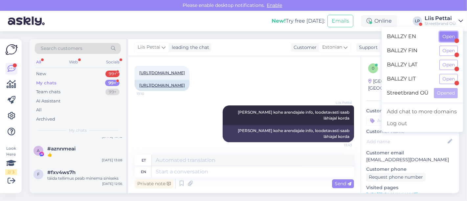
click at [446, 39] on button "Open" at bounding box center [449, 37] width 18 height 10
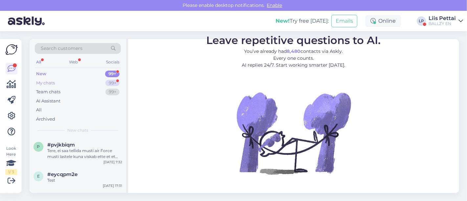
click at [69, 81] on div "My chats 99+" at bounding box center [78, 83] width 86 height 9
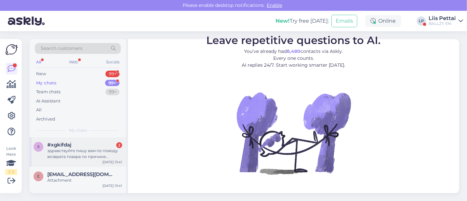
click at [67, 159] on div "здравствуйте пишу вам по поводу возврата товара по причине маленький размер, хо…" at bounding box center [84, 154] width 75 height 12
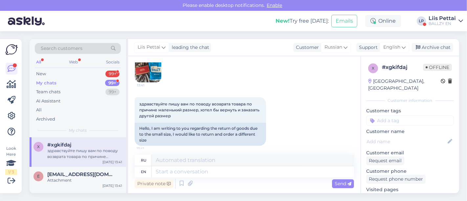
scroll to position [462, 0]
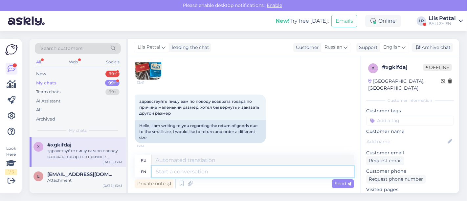
click at [316, 170] on textarea at bounding box center [253, 171] width 202 height 11
type textarea "yes, y"
type textarea "да,"
type textarea "yes, you c"
type textarea "да, ты"
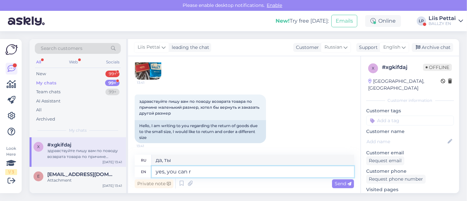
type textarea "yes, you can rw"
type textarea "да, ты можешь"
type textarea "yes, you can return"
type textarea "да, вы можете вернуть"
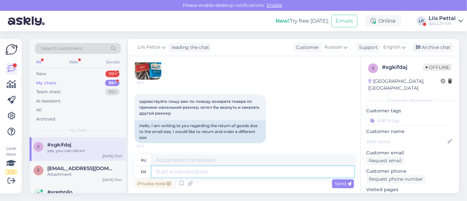
scroll to position [502, 0]
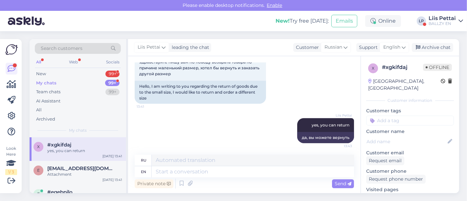
click at [392, 194] on link "https://ballzy.eu/en" at bounding box center [392, 197] width 52 height 6
click at [211, 171] on textarea at bounding box center [253, 171] width 202 height 11
paste textarea "[URL][DOMAIN_NAME]"
type textarea "[URL][DOMAIN_NAME]"
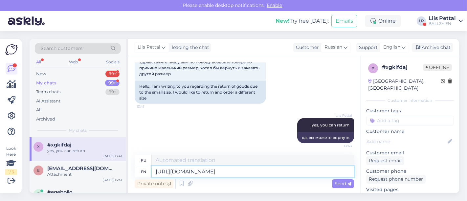
type textarea "[URL][DOMAIN_NAME]"
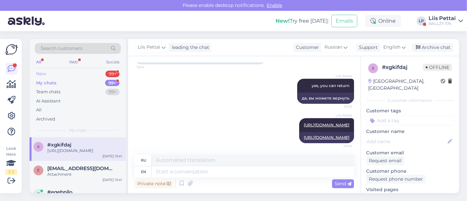
click at [45, 72] on div "New" at bounding box center [41, 74] width 10 height 7
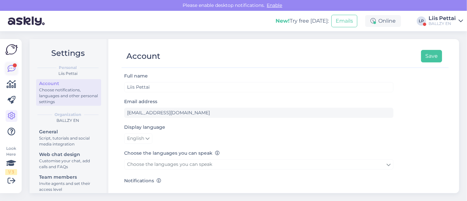
click at [9, 72] on icon at bounding box center [12, 69] width 8 height 8
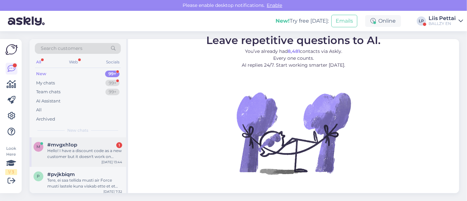
click at [56, 155] on div "Hello! I have a discount code as a new customer but it doesn't work on checkout…" at bounding box center [84, 154] width 75 height 12
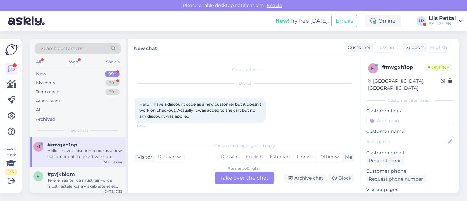
click at [231, 179] on div "Russian to English Take over the chat" at bounding box center [244, 178] width 59 height 12
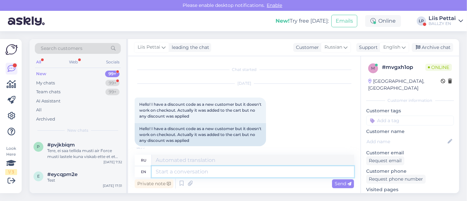
click at [213, 168] on textarea at bounding box center [253, 171] width 202 height 11
type textarea "w"
type textarea "because a"
type textarea "потому что"
type textarea "because already e"
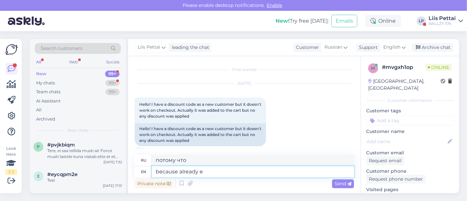
type textarea "потому что уже"
type textarea "because already everything i"
type textarea "потому что уже все"
type textarea "because already everything is"
type textarea "потому что уже все есть"
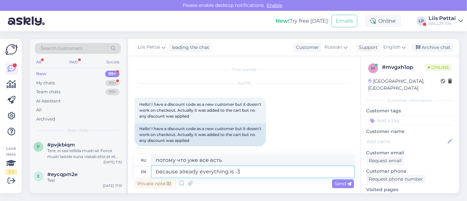
type textarea "because already everything is -30"
type textarea "потому что уже все -30"
type textarea "because already everything is -30%"
type textarea "потому что уже все -30%"
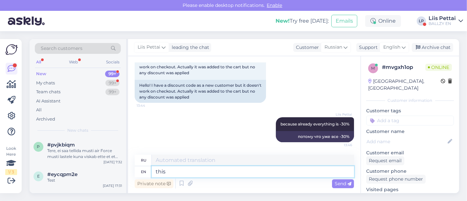
type textarea "this c"
type textarea "этот"
type textarea "this code i"
type textarea "этот код"
type textarea "this code i"
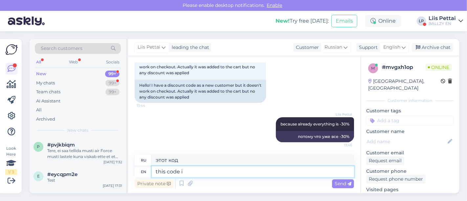
type textarea "этот код я"
type textarea "this code is f"
type textarea "этот код"
type textarea "this code is for"
type textarea "этот код для"
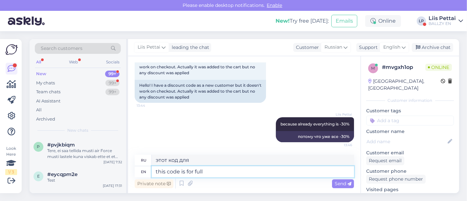
type textarea "this code is for full p"
type textarea "этот код для полного"
type textarea "this code is for full price it"
type textarea "этот код действителен для полной цены"
type textarea "this code is for full price items"
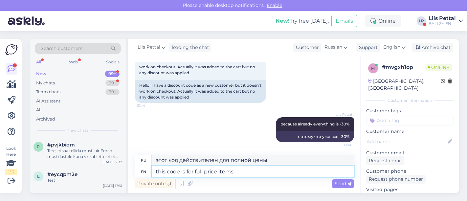
type textarea "этот код действителен для товаров по полной цене"
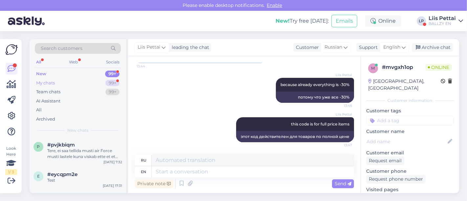
click at [83, 80] on div "My chats 99+" at bounding box center [78, 83] width 86 height 9
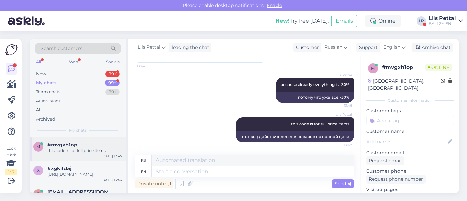
click at [67, 147] on span "#mvgxh1op" at bounding box center [62, 145] width 30 height 6
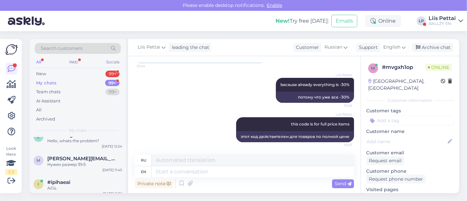
scroll to position [263, 0]
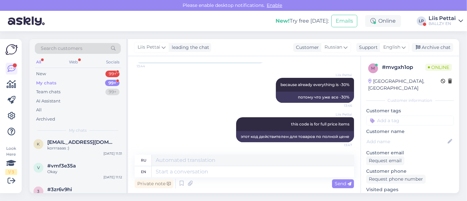
click at [446, 22] on div "BALLZY EN" at bounding box center [442, 23] width 27 height 5
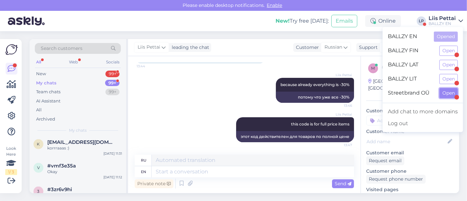
click at [445, 97] on button "Open" at bounding box center [449, 93] width 18 height 10
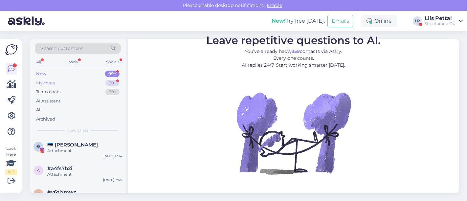
click at [73, 80] on div "My chats 99+" at bounding box center [78, 83] width 86 height 9
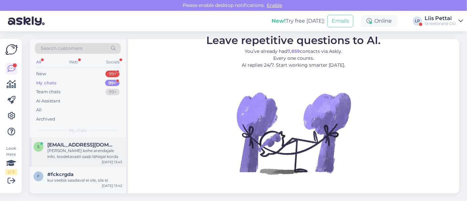
click at [62, 150] on div "[PERSON_NAME] kohe arendajale info, loodetavasti saab lähiajal korda" at bounding box center [84, 154] width 75 height 12
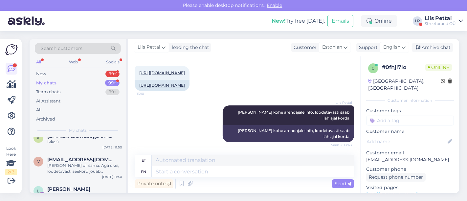
scroll to position [0, 0]
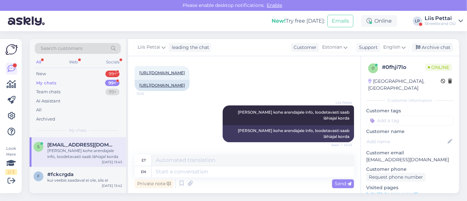
click at [84, 165] on div "s [EMAIL_ADDRESS][DOMAIN_NAME] [PERSON_NAME] kohe arendajale info, loodetavasti…" at bounding box center [78, 152] width 97 height 30
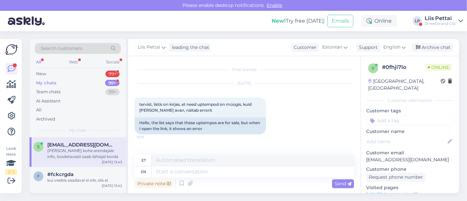
scroll to position [83, 0]
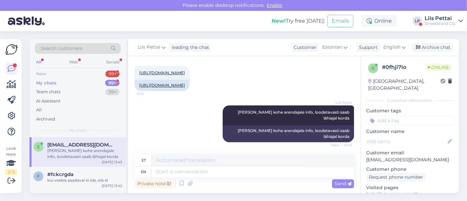
click at [77, 76] on div "New 99+" at bounding box center [78, 73] width 86 height 9
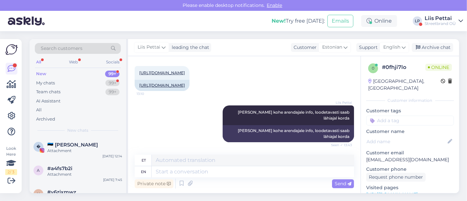
click at [442, 23] on div "Streetbrand OÜ" at bounding box center [440, 23] width 31 height 5
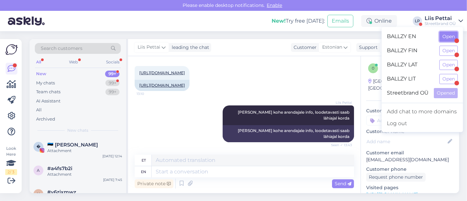
click at [443, 37] on button "Open" at bounding box center [449, 37] width 18 height 10
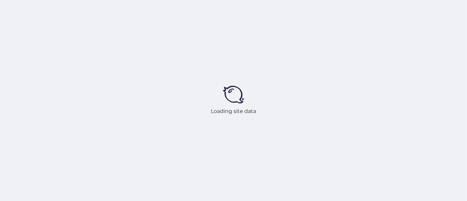
click at [38, 150] on div "Loading site data" at bounding box center [233, 100] width 467 height 201
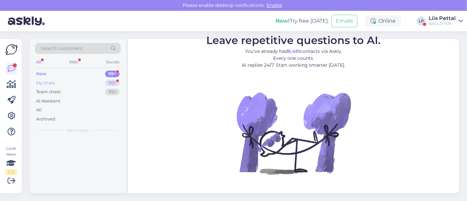
click at [71, 80] on div "My chats 99+" at bounding box center [78, 83] width 86 height 9
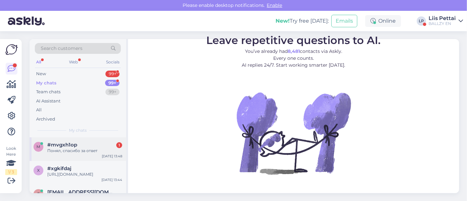
click at [61, 146] on span "#mvgxh1op" at bounding box center [62, 145] width 30 height 6
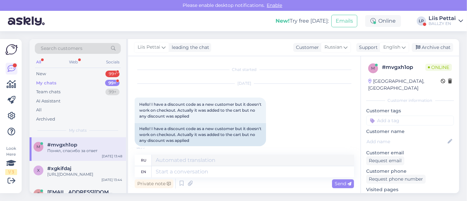
scroll to position [122, 0]
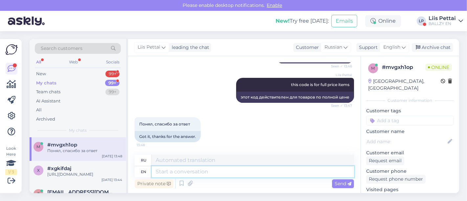
click at [221, 169] on textarea at bounding box center [253, 171] width 202 height 11
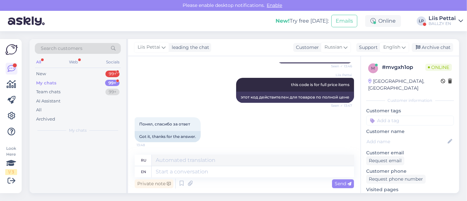
click at [80, 174] on div at bounding box center [78, 165] width 97 height 56
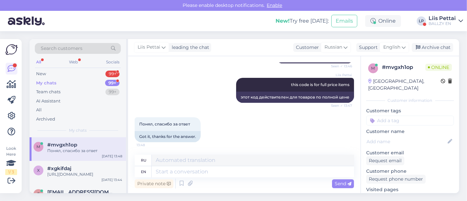
click at [81, 147] on div "#mvgxh1op" at bounding box center [84, 145] width 75 height 6
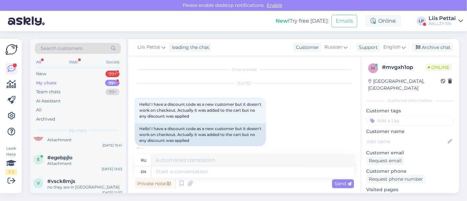
scroll to position [73, 0]
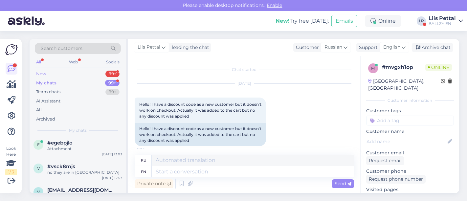
click at [51, 73] on div "New 99+" at bounding box center [78, 73] width 86 height 9
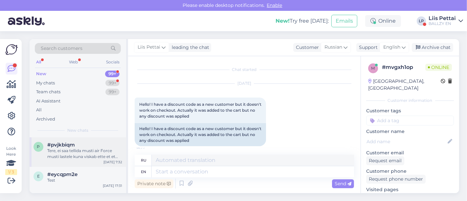
click at [66, 152] on div "Tere, ei saa tellida musti air Force musti lastele kuna viskab ette et et not f…" at bounding box center [84, 154] width 75 height 12
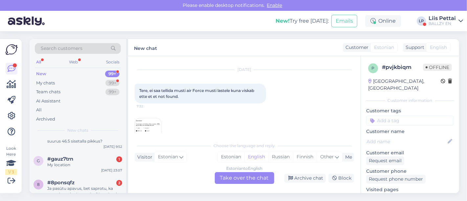
scroll to position [146, 0]
drag, startPoint x: 445, startPoint y: 8, endPoint x: 442, endPoint y: 16, distance: 8.9
click at [445, 9] on div "Please enable desktop notifications. Enable" at bounding box center [233, 5] width 467 height 11
click at [442, 18] on div "Liis Pettai" at bounding box center [442, 18] width 27 height 5
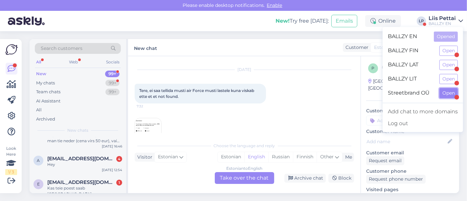
click at [445, 93] on button "Open" at bounding box center [449, 93] width 18 height 10
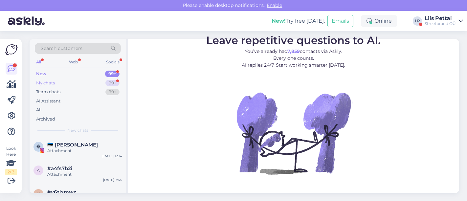
click at [59, 83] on div "My chats 99+" at bounding box center [78, 83] width 86 height 9
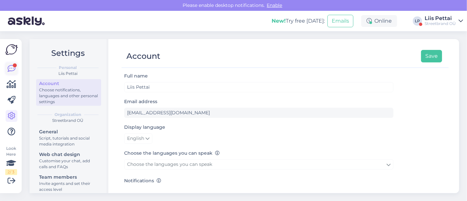
click at [12, 67] on icon at bounding box center [12, 69] width 8 height 8
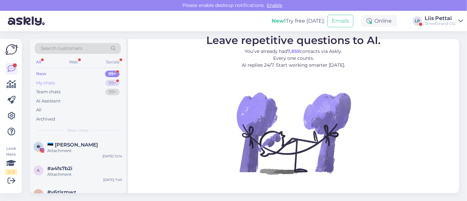
click at [58, 81] on div "My chats 99+" at bounding box center [78, 83] width 86 height 9
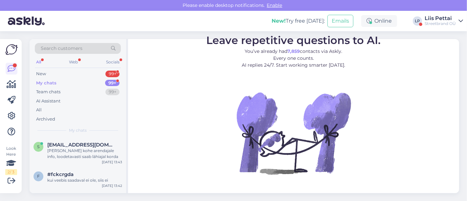
click at [455, 10] on div "Please enable desktop notifications. Enable" at bounding box center [233, 5] width 467 height 11
click at [445, 22] on div "Streetbrand OÜ" at bounding box center [440, 23] width 31 height 5
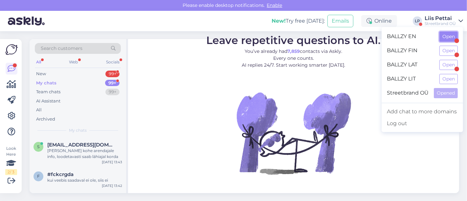
click at [445, 38] on button "Open" at bounding box center [449, 37] width 18 height 10
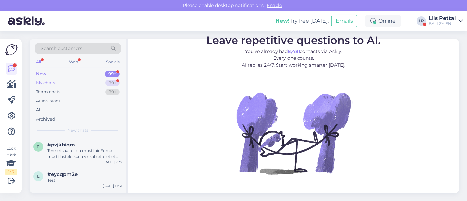
click at [54, 85] on div "My chats" at bounding box center [45, 83] width 19 height 7
